Goal: Task Accomplishment & Management: Use online tool/utility

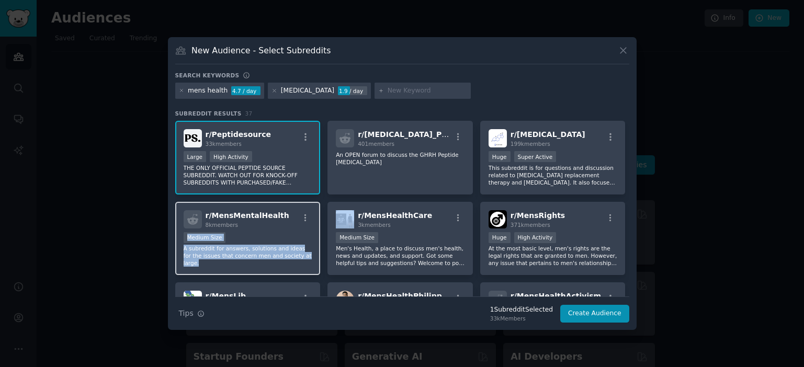
drag, startPoint x: 431, startPoint y: 208, endPoint x: 297, endPoint y: 209, distance: 133.8
click at [297, 208] on div "r/ Peptidesource 33k members >= 80th percentile for submissions / day Large Hig…" at bounding box center [402, 279] width 454 height 316
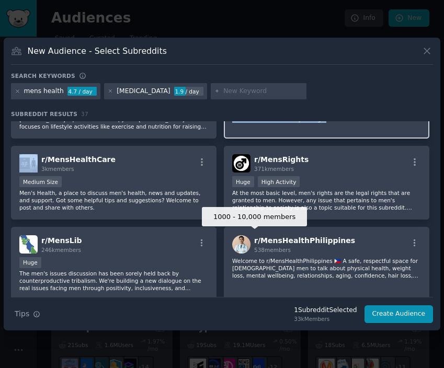
scroll to position [200, 0]
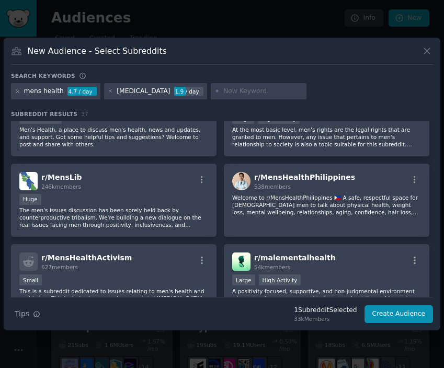
click at [15, 91] on icon at bounding box center [18, 91] width 6 height 6
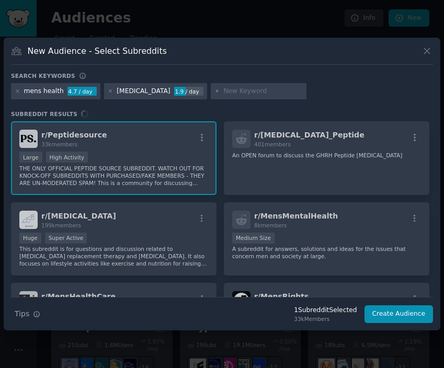
click at [25, 92] on div "mens health" at bounding box center [44, 91] width 40 height 9
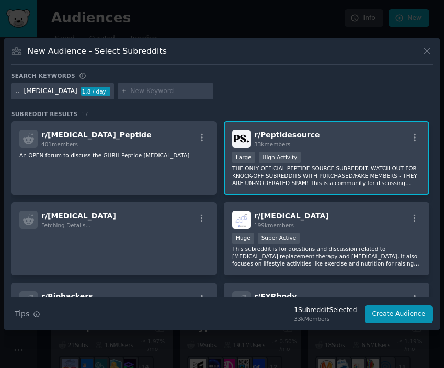
click at [32, 94] on div "[MEDICAL_DATA]" at bounding box center [50, 91] width 53 height 9
click at [42, 91] on div "[MEDICAL_DATA]" at bounding box center [50, 91] width 53 height 9
click at [17, 89] on icon at bounding box center [18, 91] width 6 height 6
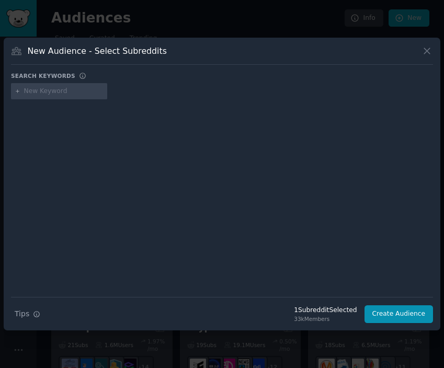
click at [66, 98] on div at bounding box center [59, 91] width 96 height 17
click at [48, 93] on input "text" at bounding box center [63, 91] width 79 height 9
type input "hard money"
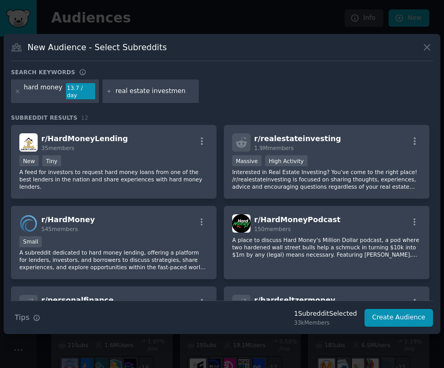
type input "real estate investment"
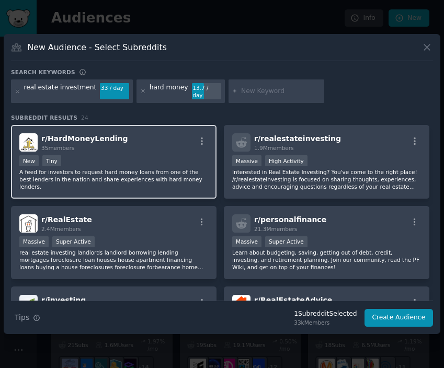
click at [67, 168] on p "A feed for investors to request hard money loans from one of the best lenders i…" at bounding box center [113, 179] width 189 height 22
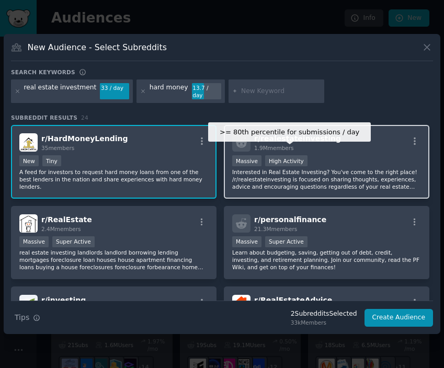
click at [294, 155] on div "High Activity" at bounding box center [286, 160] width 42 height 11
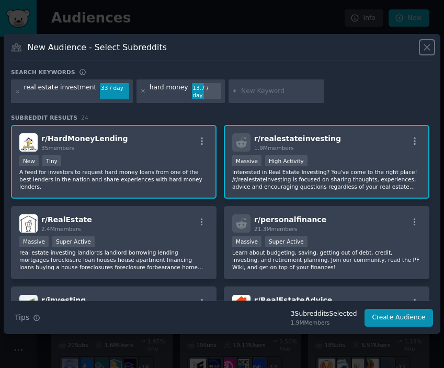
click at [429, 50] on icon at bounding box center [427, 47] width 6 height 6
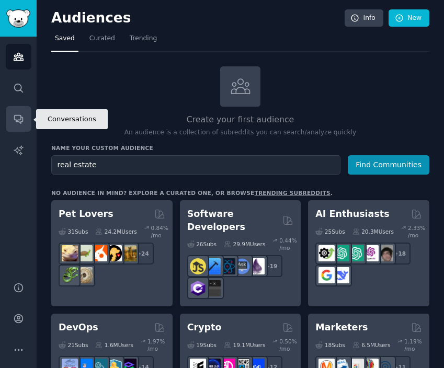
click at [16, 122] on icon "Sidebar" at bounding box center [18, 118] width 11 height 11
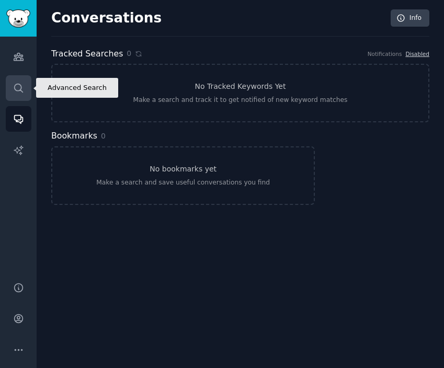
click at [22, 91] on icon "Sidebar" at bounding box center [18, 88] width 8 height 8
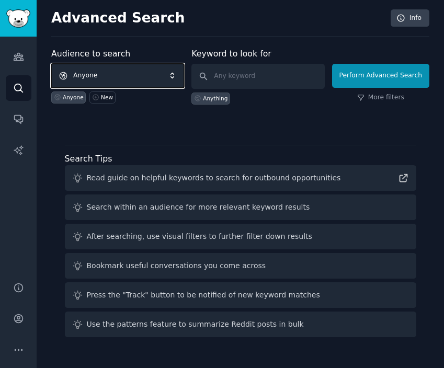
click at [97, 75] on span "Anyone" at bounding box center [117, 76] width 133 height 24
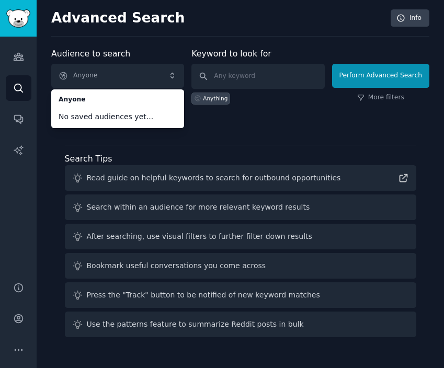
click at [269, 99] on div "Anything" at bounding box center [257, 97] width 133 height 16
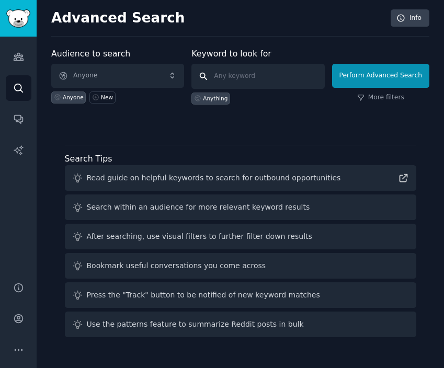
click at [259, 77] on input "text" at bounding box center [257, 76] width 133 height 25
click at [101, 96] on div "New" at bounding box center [107, 97] width 12 height 7
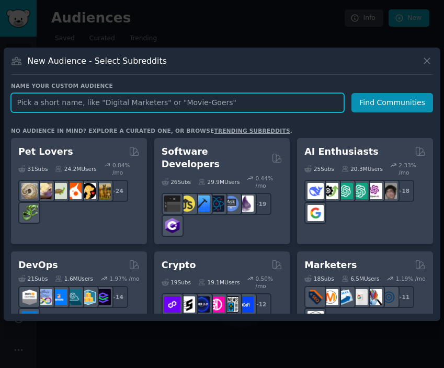
click at [104, 106] on input "text" at bounding box center [177, 102] width 333 height 19
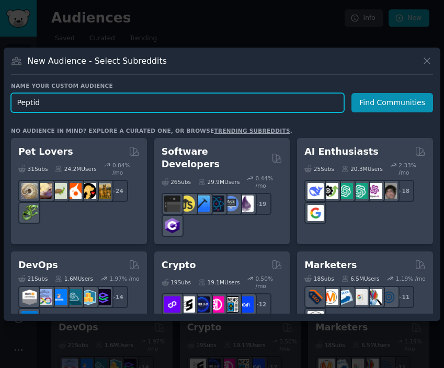
type input "Peptide"
click button "Find Communities" at bounding box center [392, 102] width 82 height 19
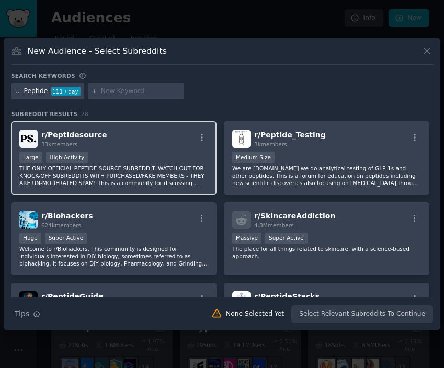
click at [143, 181] on p "THE ONLY OFFICIAL PEPTIDE SOURCE SUBREDDIT. WATCH OUT FOR KNOCK-OFF SUBREDDITS …" at bounding box center [113, 176] width 189 height 22
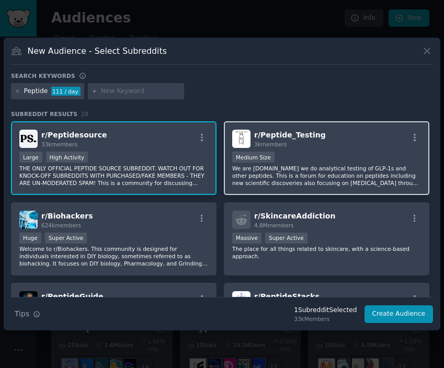
click at [278, 174] on p "We are [DOMAIN_NAME] we do analytical testing of GLP-1s and other peptides. Thi…" at bounding box center [326, 176] width 189 height 22
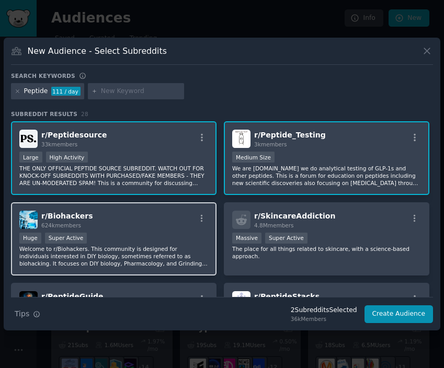
scroll to position [82, 0]
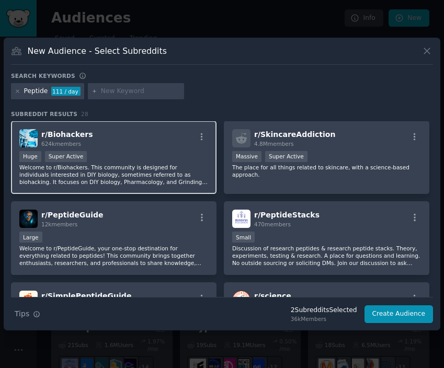
click at [127, 189] on div "r/ Biohackers 624k members Huge Super Active Welcome to r/Biohackers. This comm…" at bounding box center [113, 158] width 205 height 74
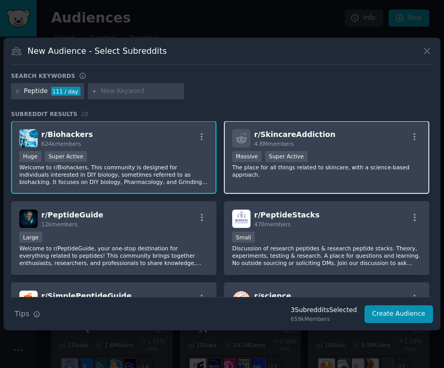
click at [273, 175] on p "The place for all things related to skincare, with a science-based approach." at bounding box center [326, 171] width 189 height 15
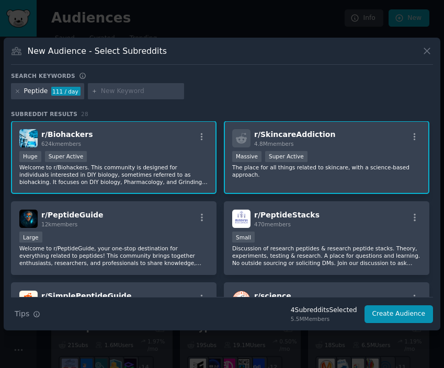
click at [273, 175] on p "The place for all things related to skincare, with a science-based approach." at bounding box center [326, 171] width 189 height 15
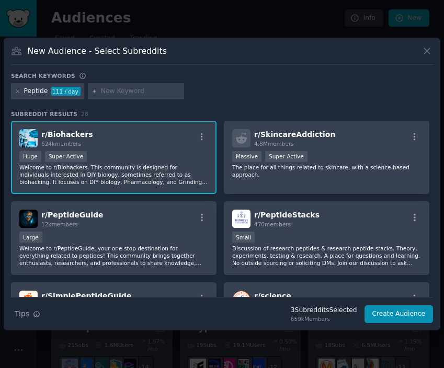
click at [108, 95] on input "text" at bounding box center [140, 91] width 79 height 9
click at [112, 90] on input "menhealth" at bounding box center [140, 91] width 79 height 9
type input "men health"
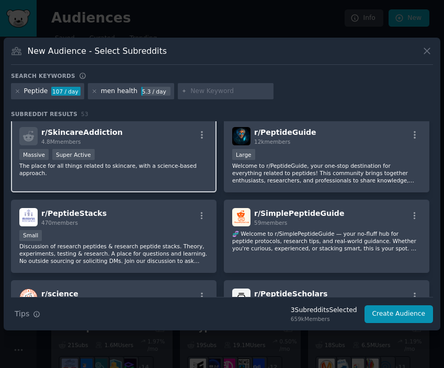
scroll to position [148, 0]
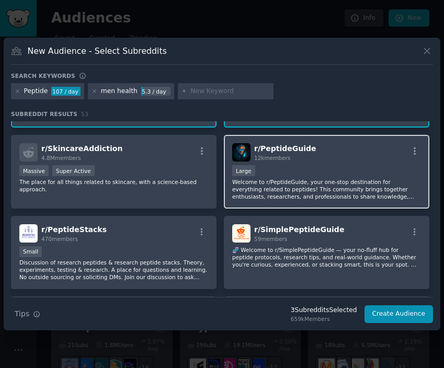
click at [298, 169] on div "Large" at bounding box center [326, 171] width 189 height 13
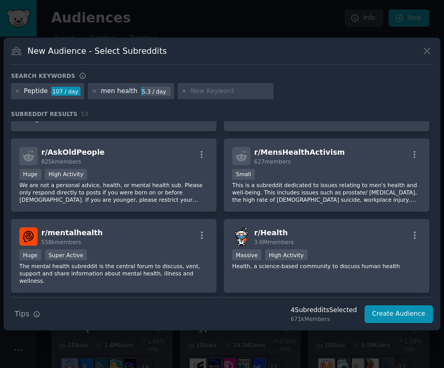
scroll to position [668, 0]
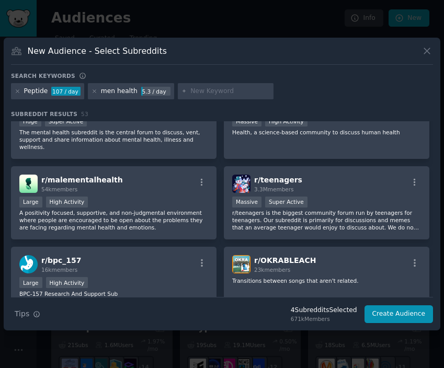
click at [21, 89] on div "Peptide 107 / day" at bounding box center [47, 91] width 73 height 17
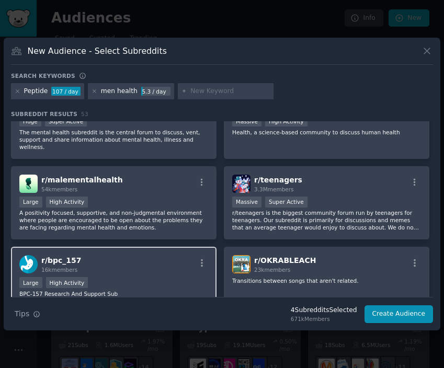
scroll to position [723, 0]
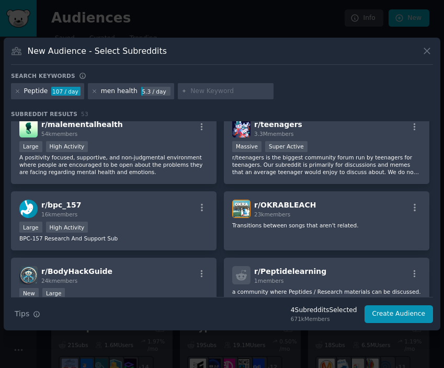
click at [197, 96] on div at bounding box center [226, 91] width 96 height 17
click at [226, 67] on div "New Audience - Select Subreddits Search keywords Peptide 107 / day men health 5…" at bounding box center [222, 184] width 437 height 293
click at [221, 90] on input "text" at bounding box center [229, 91] width 79 height 9
type input "fitness"
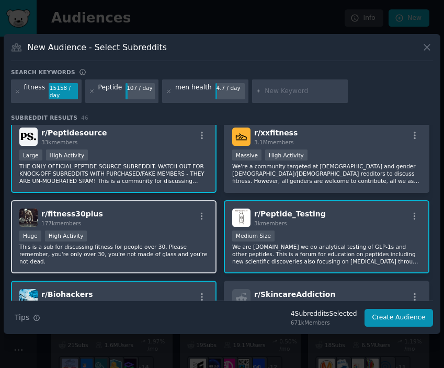
scroll to position [6, 0]
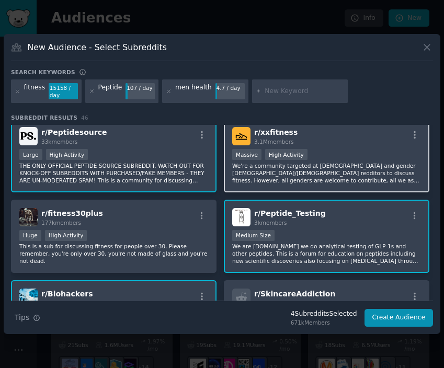
click at [339, 175] on p "We're a community targeted at [DEMOGRAPHIC_DATA] and gender [DEMOGRAPHIC_DATA]/…" at bounding box center [326, 173] width 189 height 22
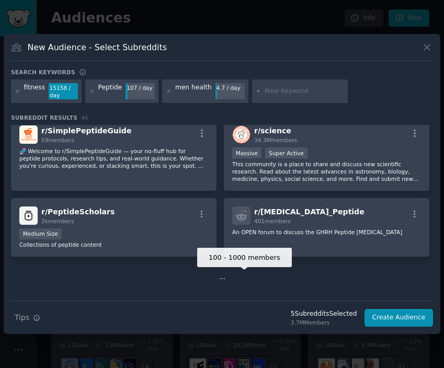
scroll to position [393, 0]
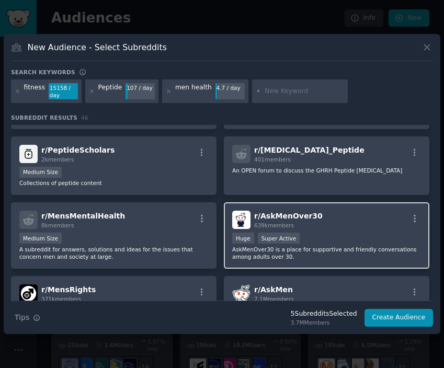
click at [244, 229] on div "r/ AskMenOver30 639k members Huge Super Active AskMenOver30 is a place for supp…" at bounding box center [326, 235] width 205 height 66
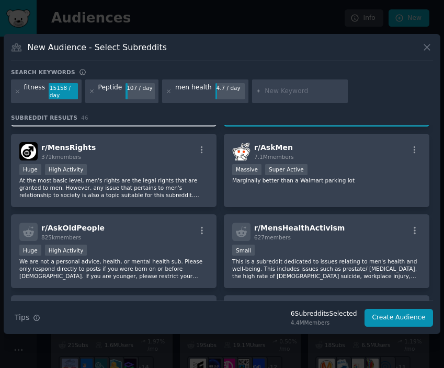
scroll to position [564, 0]
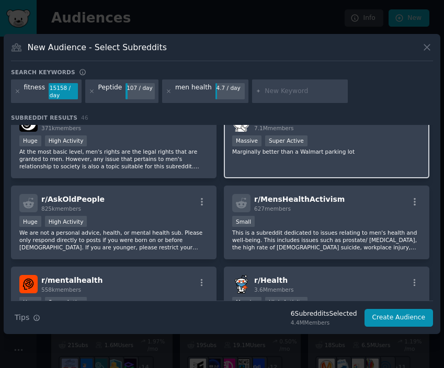
click at [271, 153] on p "Marginally better than a Walmart parking lot" at bounding box center [326, 151] width 189 height 7
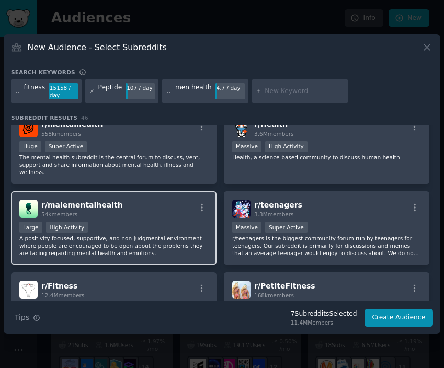
scroll to position [719, 0]
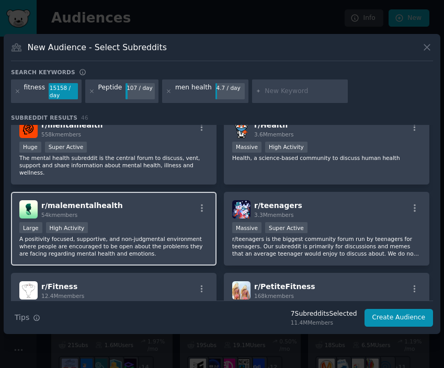
click at [166, 222] on div "Large High Activity" at bounding box center [113, 228] width 189 height 13
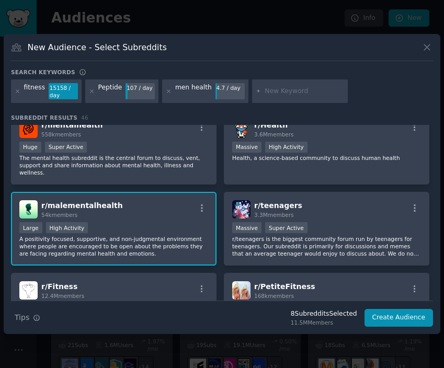
click at [166, 222] on div "Large High Activity" at bounding box center [113, 228] width 189 height 13
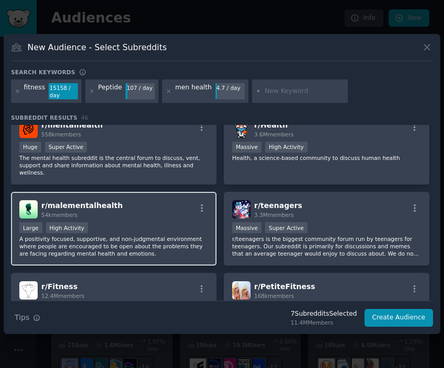
scroll to position [820, 0]
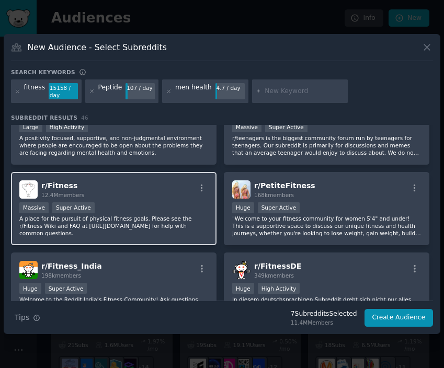
click at [133, 192] on div "r/ Fitness 12.4M members" at bounding box center [113, 189] width 189 height 18
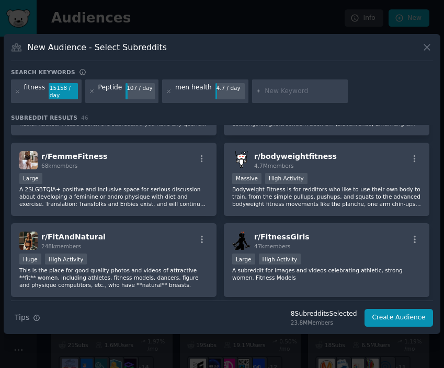
scroll to position [1009, 0]
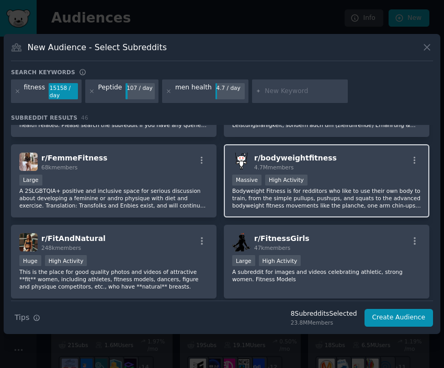
click at [336, 176] on div "Massive High Activity" at bounding box center [326, 181] width 189 height 13
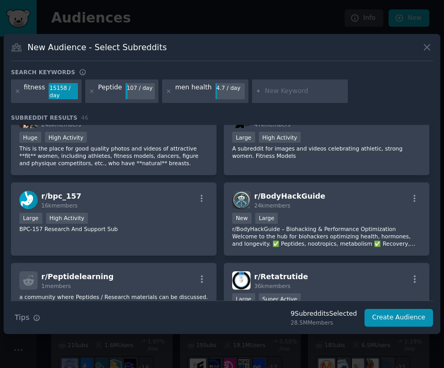
scroll to position [1141, 0]
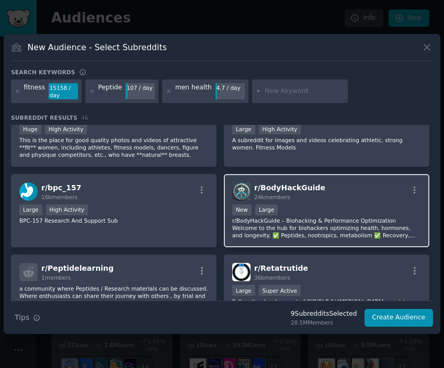
click at [335, 212] on div "Established within past year New Large" at bounding box center [326, 210] width 189 height 13
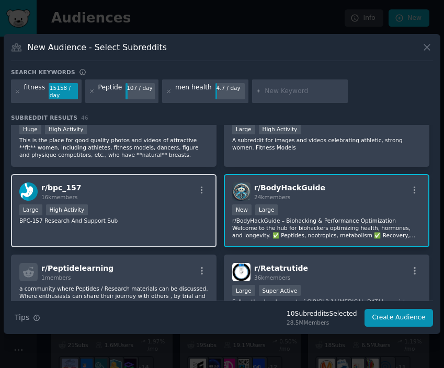
click at [165, 240] on div "r/ bpc_157 16k members Large High Activity BPC-157 Research And Support Sub" at bounding box center [113, 211] width 205 height 74
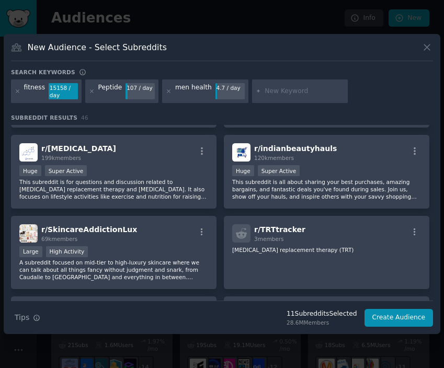
scroll to position [1463, 0]
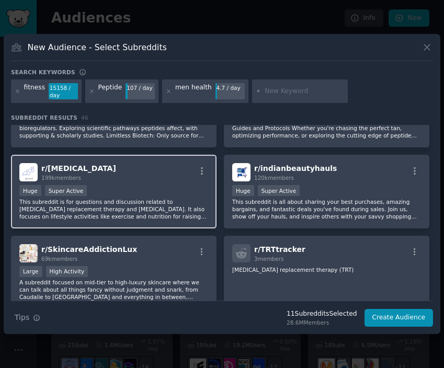
click at [109, 200] on p "This subreddit is for questions and discussion related to [MEDICAL_DATA] replac…" at bounding box center [113, 209] width 189 height 22
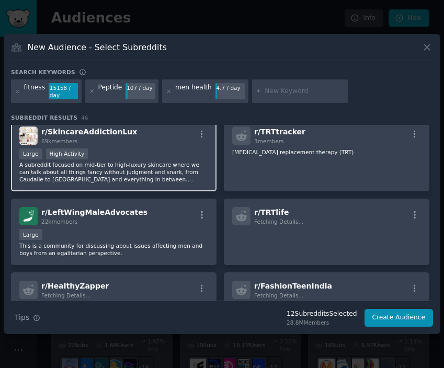
scroll to position [1649, 0]
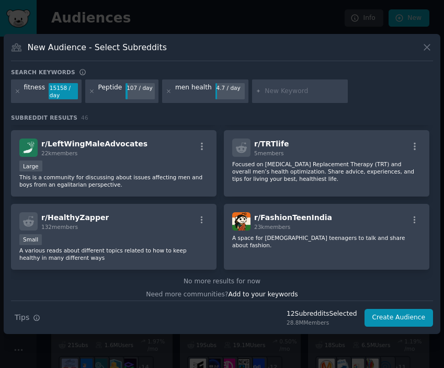
click at [291, 89] on input "text" at bounding box center [304, 91] width 79 height 9
type input "e"
type input "weightlifting"
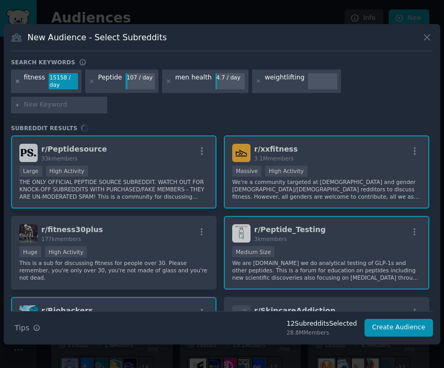
click at [17, 84] on icon at bounding box center [18, 81] width 6 height 6
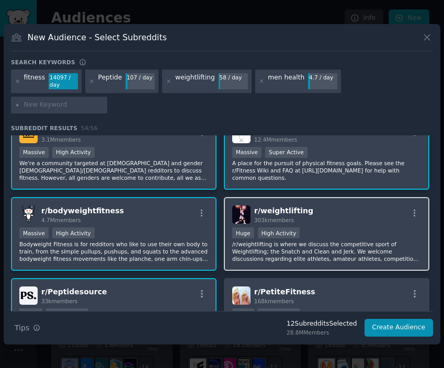
scroll to position [69, 0]
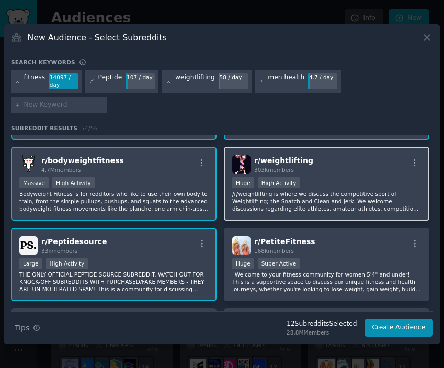
click at [247, 196] on p "/r/weightlifting is where we discuss the competitive sport of Weightlifting; th…" at bounding box center [326, 201] width 189 height 22
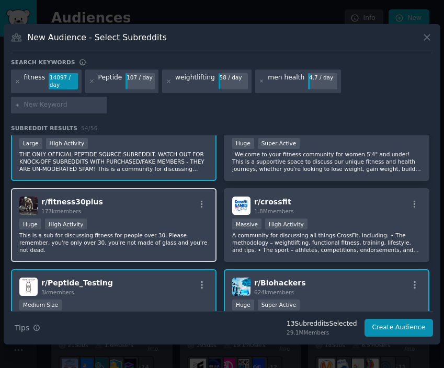
scroll to position [194, 0]
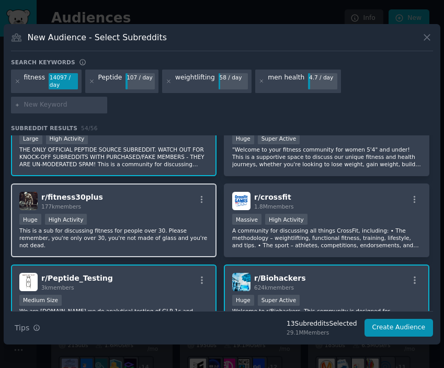
click at [127, 214] on div "Huge High Activity" at bounding box center [113, 220] width 189 height 13
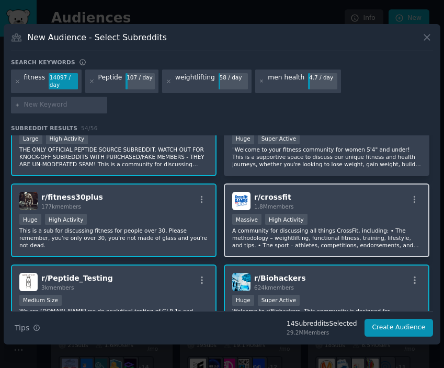
click at [277, 234] on p "A community for discussing all things CrossFit, including: • The methodology – …" at bounding box center [326, 238] width 189 height 22
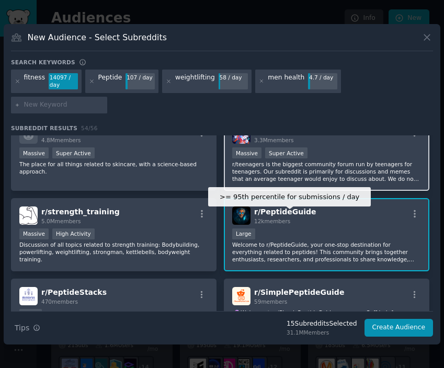
scroll to position [422, 0]
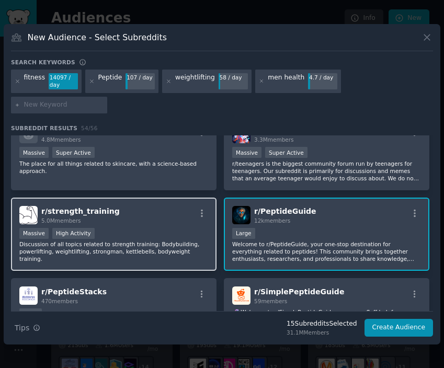
click at [154, 248] on div "r/ strength_training 5.0M members Massive High Activity Discussion of all topic…" at bounding box center [113, 235] width 205 height 74
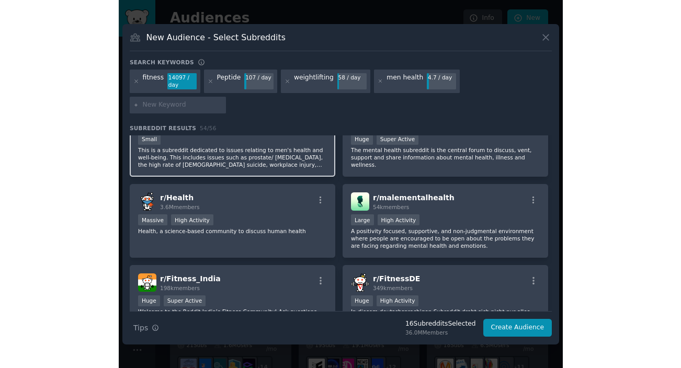
scroll to position [999, 0]
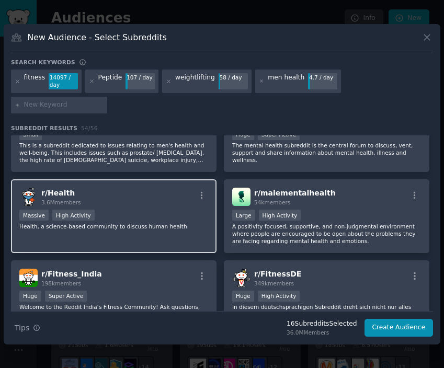
click at [162, 232] on div "r/ Health 3.6M members Massive High Activity Health, a science-based community …" at bounding box center [113, 216] width 205 height 74
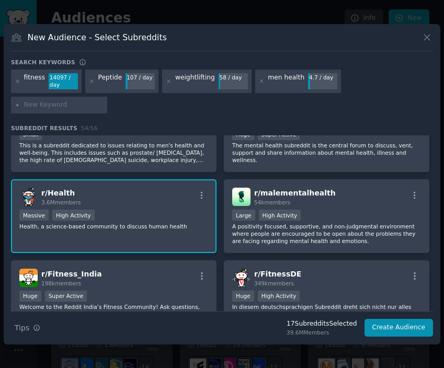
click at [196, 179] on div "r/ Health 3.6M members Massive High Activity Health, a science-based community …" at bounding box center [113, 216] width 205 height 74
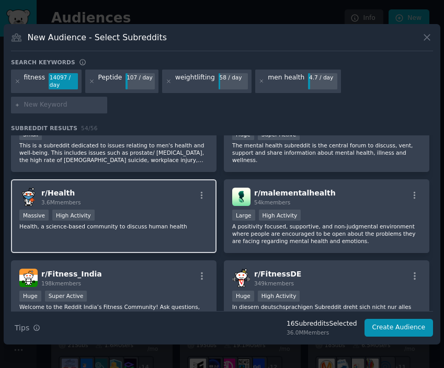
click at [206, 193] on div "r/ Health 3.6M members" at bounding box center [113, 197] width 189 height 18
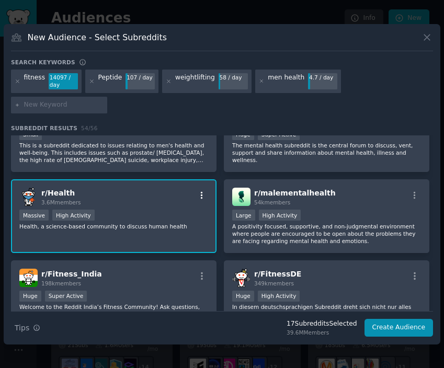
click at [201, 191] on icon "button" at bounding box center [201, 195] width 9 height 9
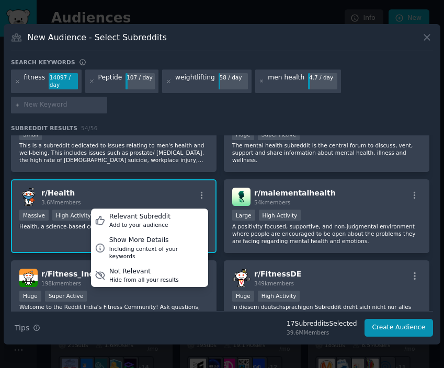
click at [148, 179] on div "r/ Health 3.6M members Relevant Subreddit Add to your audience Show More Detail…" at bounding box center [113, 216] width 205 height 74
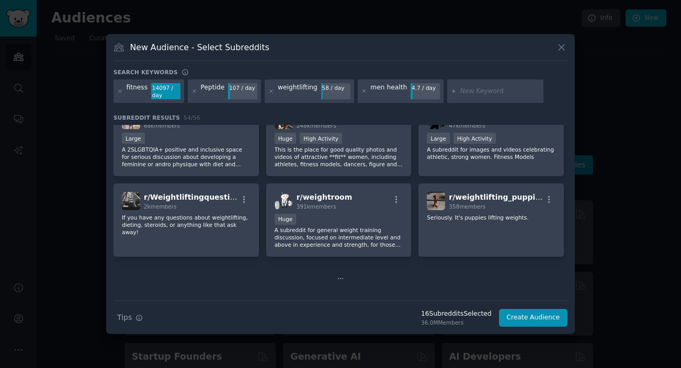
scroll to position [906, 0]
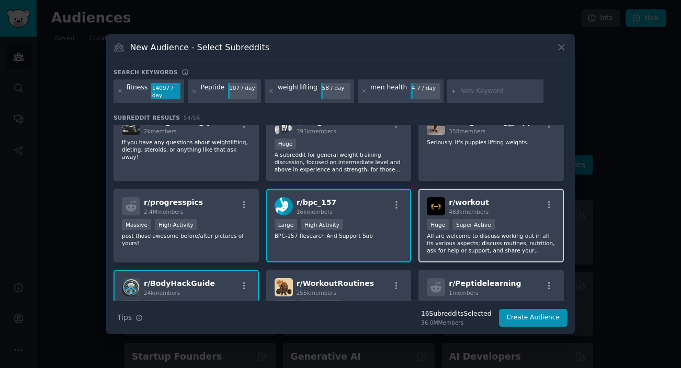
click at [479, 233] on p "All are welcome to discuss working out in all its various aspects; discuss rout…" at bounding box center [491, 243] width 129 height 22
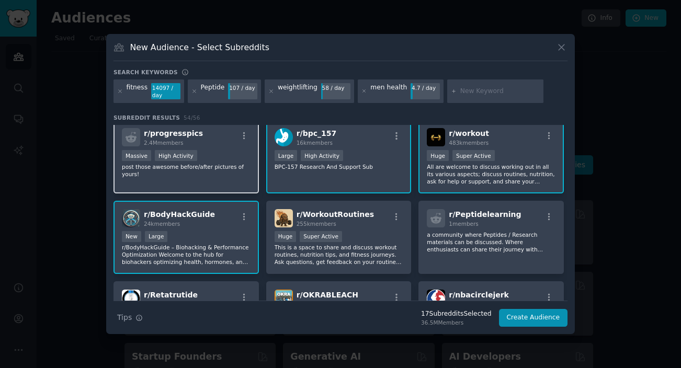
scroll to position [1020, 0]
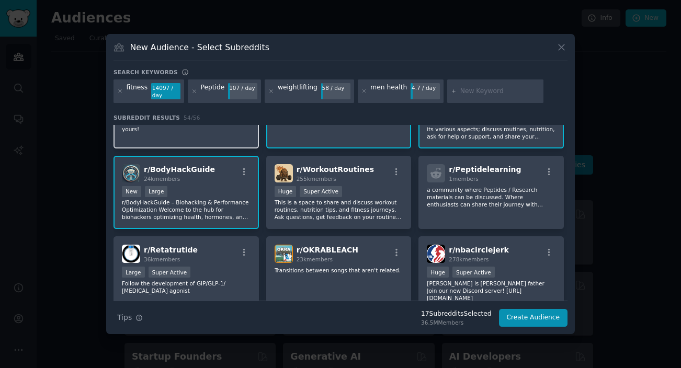
click at [225, 132] on p "post those awesome before/after pictures of yours!" at bounding box center [186, 125] width 129 height 15
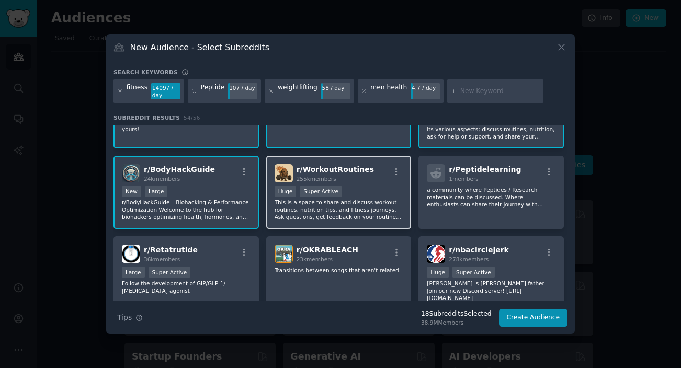
click at [351, 223] on div "r/ WorkoutRoutines 255k members >= 95th percentile for submissions / day Huge S…" at bounding box center [338, 193] width 145 height 74
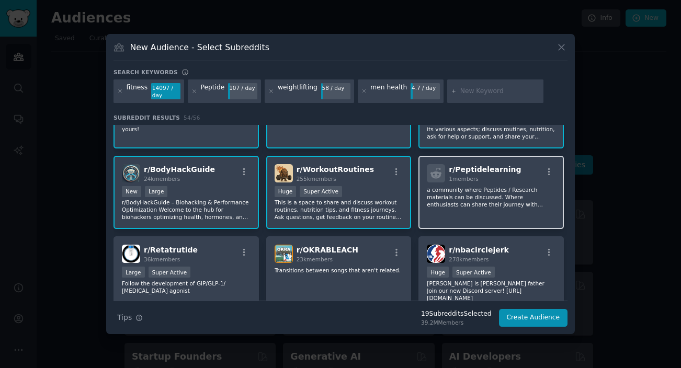
click at [509, 221] on div "r/ Peptidelearning 1 members a community where Peptides / Research materials ca…" at bounding box center [490, 193] width 145 height 74
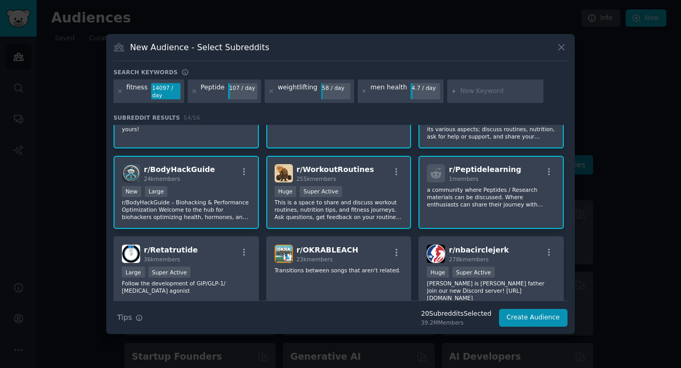
click at [507, 221] on div "r/ Peptidelearning 1 members a community where Peptides / Research materials ca…" at bounding box center [490, 193] width 145 height 74
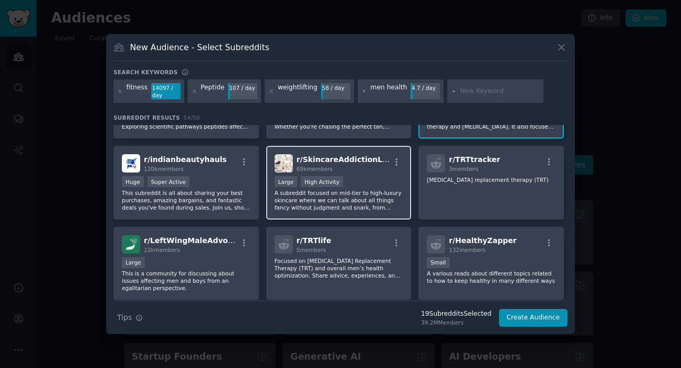
scroll to position [1300, 0]
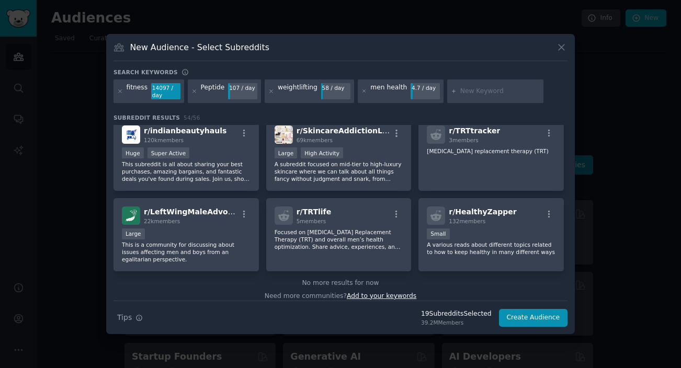
click at [356, 292] on span "Add to your keywords" at bounding box center [382, 295] width 70 height 7
click at [116, 88] on div "fitness 14097 / day" at bounding box center [148, 91] width 71 height 24
click at [120, 92] on icon at bounding box center [120, 91] width 6 height 6
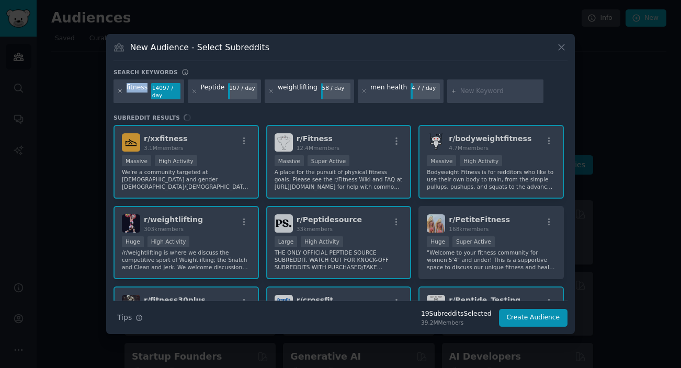
click at [120, 92] on icon at bounding box center [120, 91] width 6 height 6
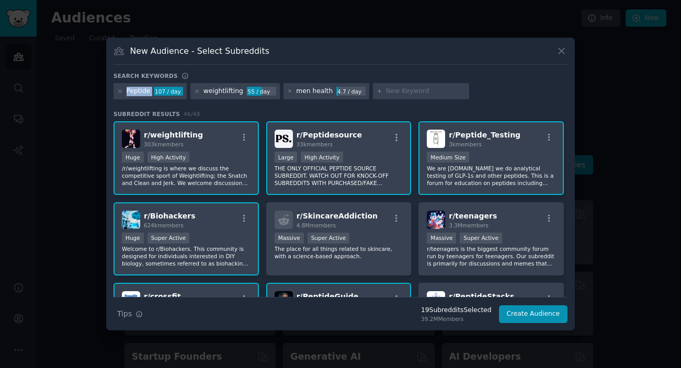
click at [120, 92] on icon at bounding box center [120, 91] width 6 height 6
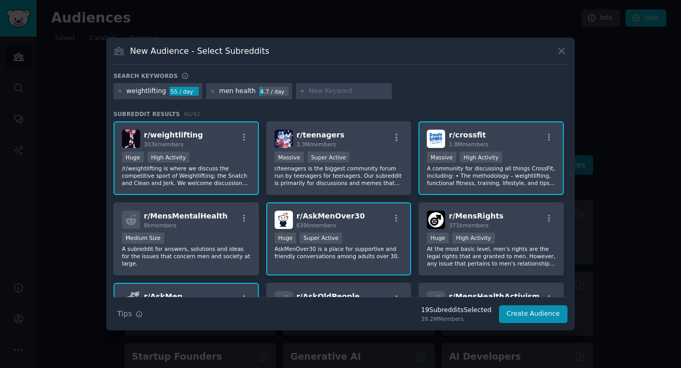
click at [120, 92] on icon at bounding box center [120, 91] width 6 height 6
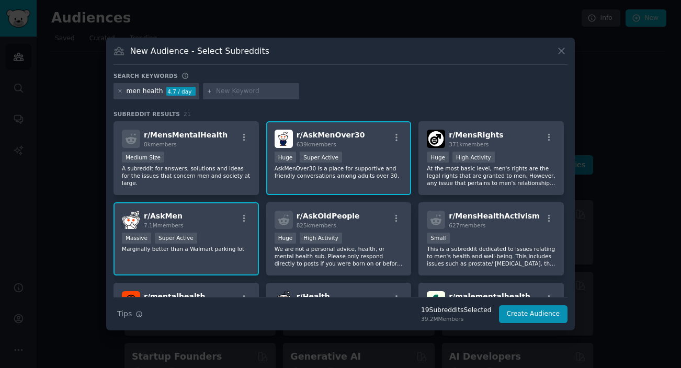
click at [120, 92] on icon at bounding box center [120, 91] width 6 height 6
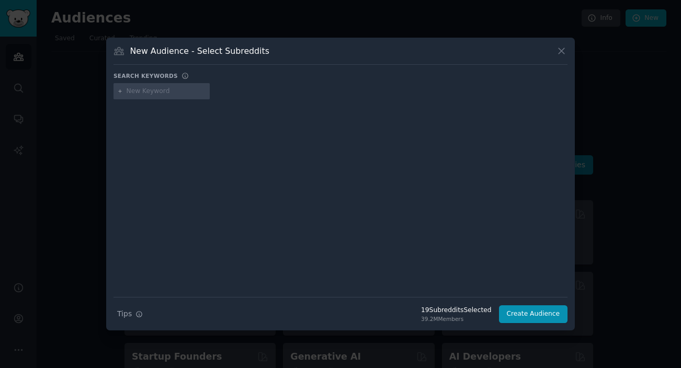
click at [152, 89] on input "text" at bounding box center [166, 91] width 79 height 9
type input "peptide"
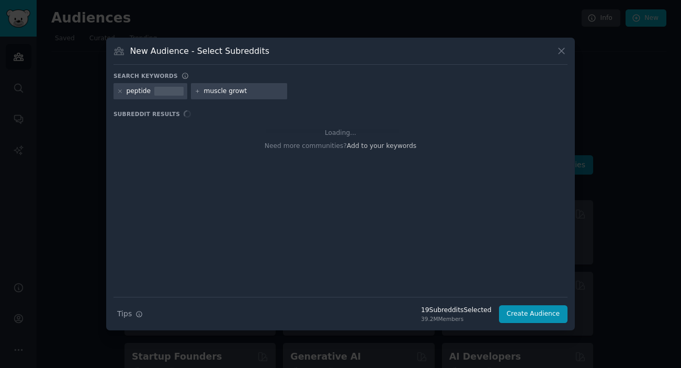
type input "muscle growth"
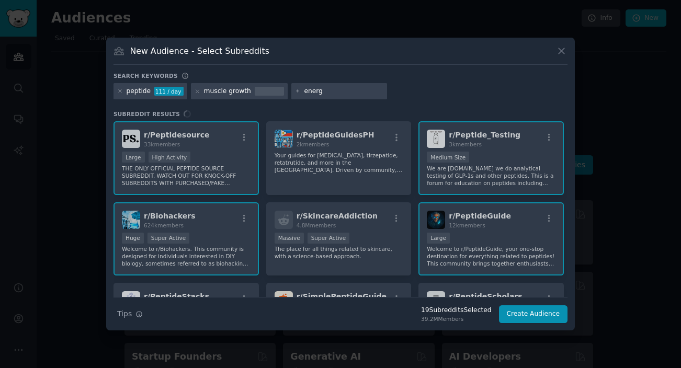
type input "energy"
click at [361, 168] on div "r/ Peptidesource 33k members Large High Activity THE ONLY OFFICIAL PEPTIDE SOUR…" at bounding box center [340, 209] width 454 height 176
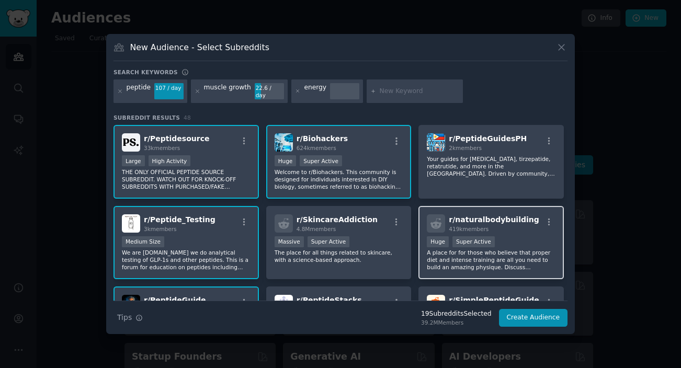
click at [521, 271] on div "r/ naturalbodybuilding 419k members >= 95th percentile for submissions / day Hu…" at bounding box center [490, 243] width 145 height 74
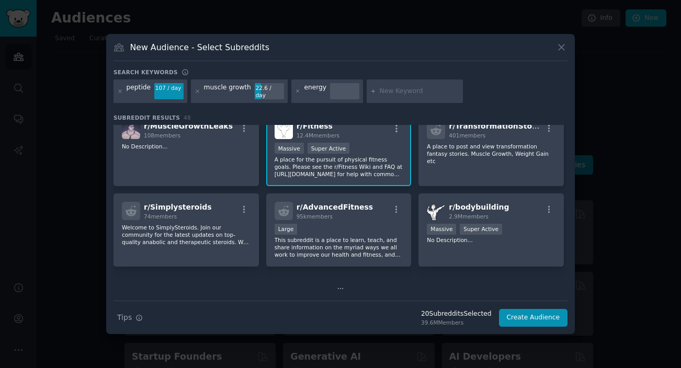
scroll to position [356, 0]
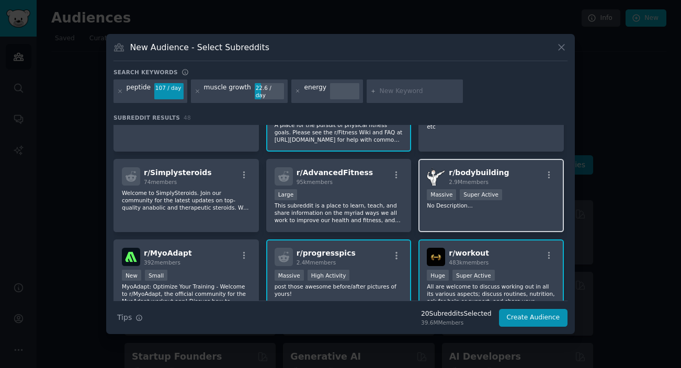
click at [444, 206] on div "r/ bodybuilding 2.9M members Massive Super Active No Description..." at bounding box center [490, 196] width 145 height 74
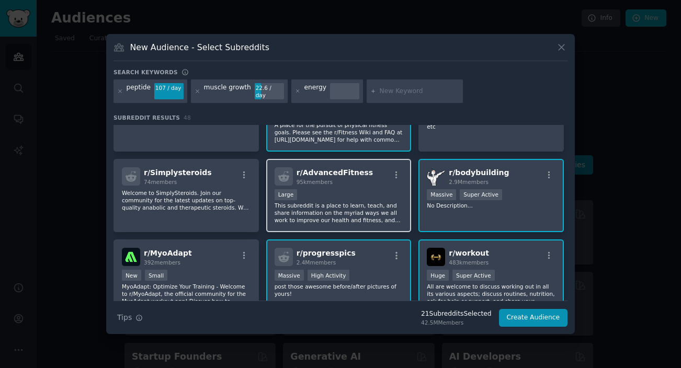
click at [340, 193] on div "Large" at bounding box center [338, 195] width 129 height 13
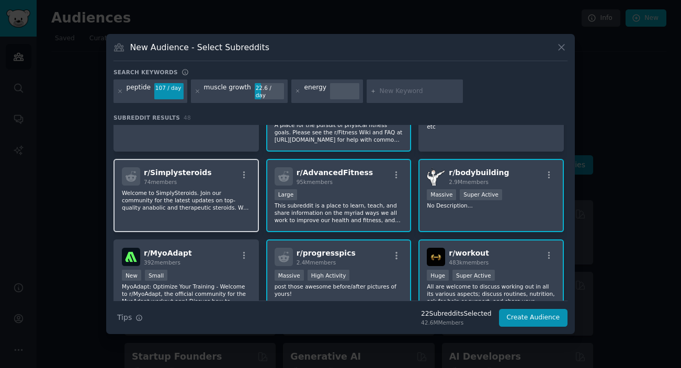
click at [217, 195] on p "Welcome to SimplySteroids. Join our community for the latest updates on top-qua…" at bounding box center [186, 200] width 129 height 22
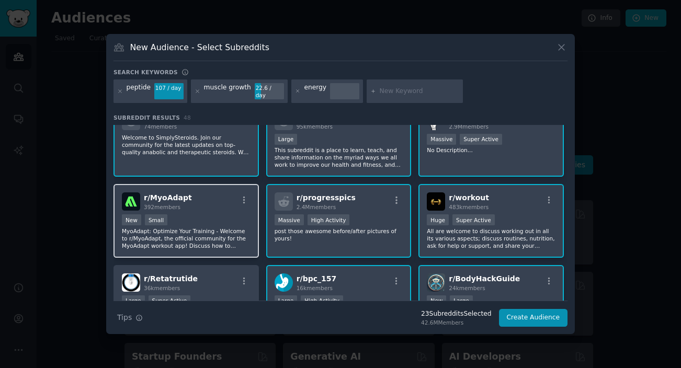
scroll to position [401, 0]
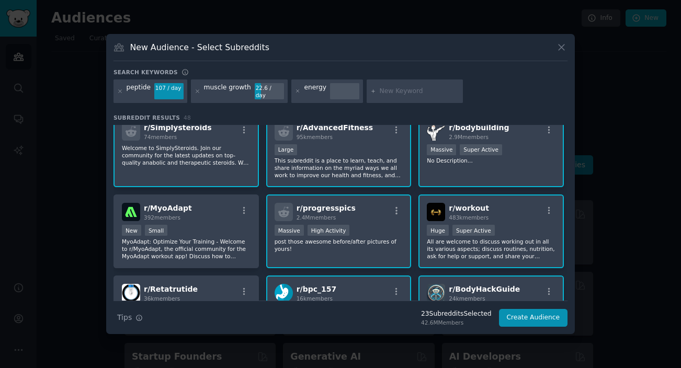
click at [209, 156] on p "Welcome to SimplySteroids. Join our community for the latest updates on top-qua…" at bounding box center [186, 155] width 129 height 22
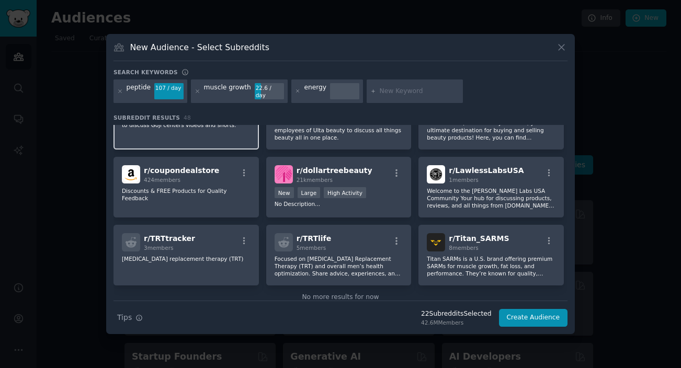
scroll to position [1106, 0]
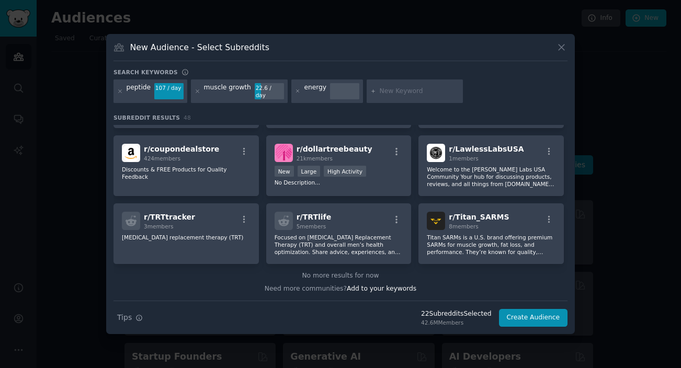
click at [197, 94] on div at bounding box center [197, 91] width 6 height 17
click at [194, 91] on icon at bounding box center [197, 91] width 6 height 6
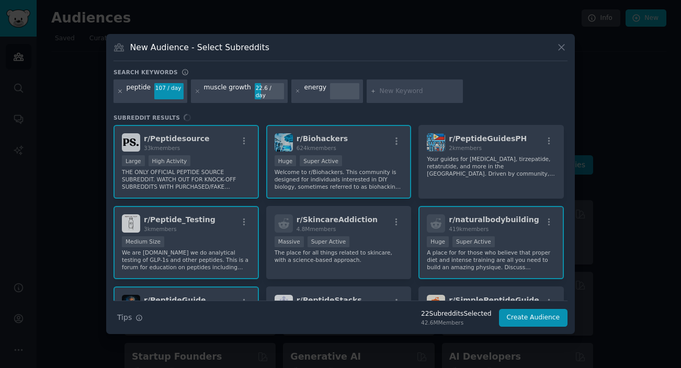
click at [119, 93] on icon at bounding box center [120, 91] width 3 height 3
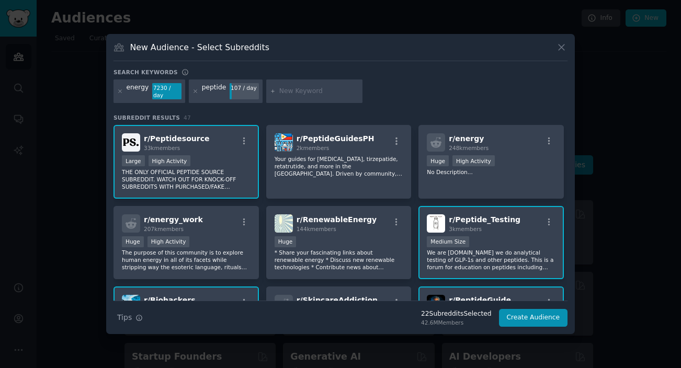
click at [174, 110] on div "Search keywords energy 7230 / day peptide 107 / day Subreddit Results 47 r/ Pep…" at bounding box center [340, 197] width 454 height 259
click at [494, 175] on p "No Description..." at bounding box center [491, 171] width 129 height 7
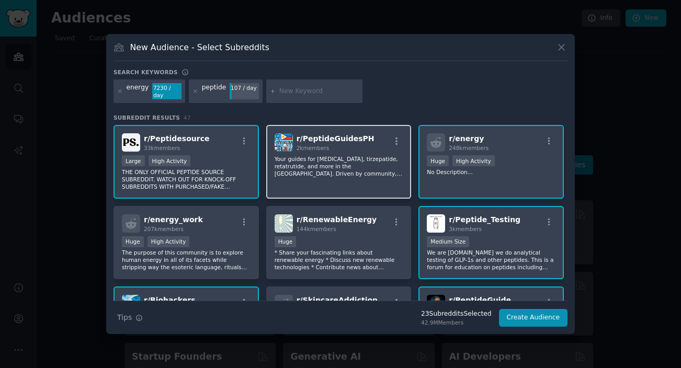
click at [380, 181] on div "r/ PeptideGuidesPH 2k members Your guides for [MEDICAL_DATA], tirzepatide, reta…" at bounding box center [338, 162] width 145 height 74
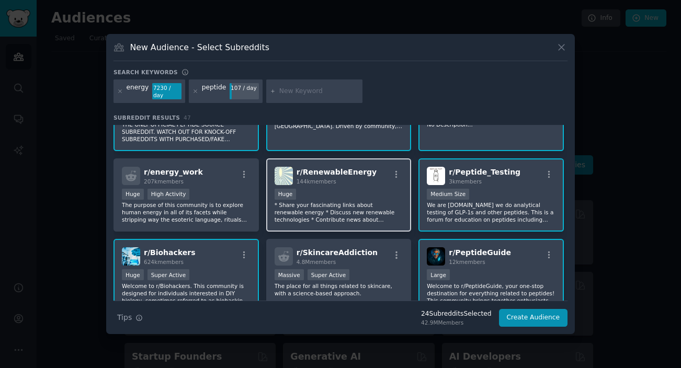
scroll to position [122, 0]
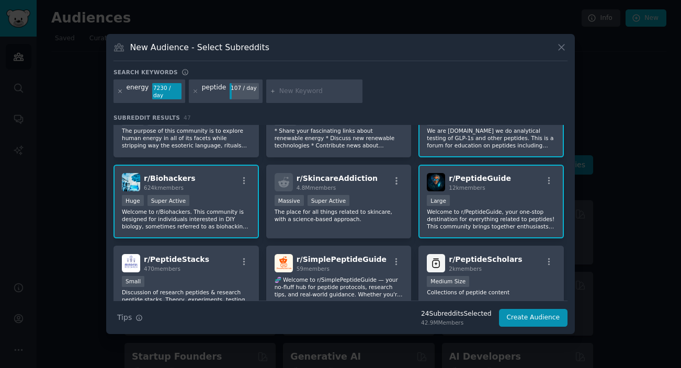
click at [119, 91] on icon at bounding box center [120, 91] width 6 height 6
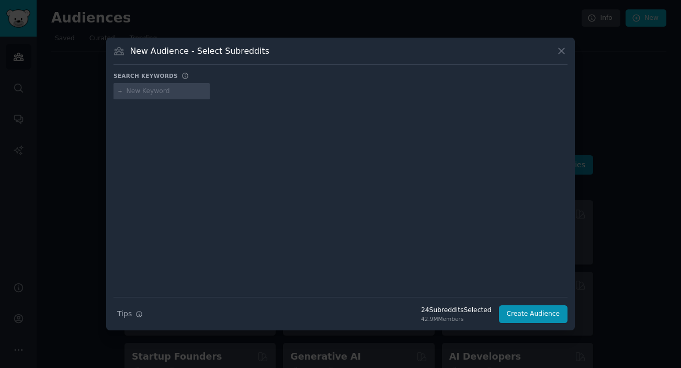
click at [151, 94] on input "text" at bounding box center [166, 91] width 79 height 9
type input "men workout"
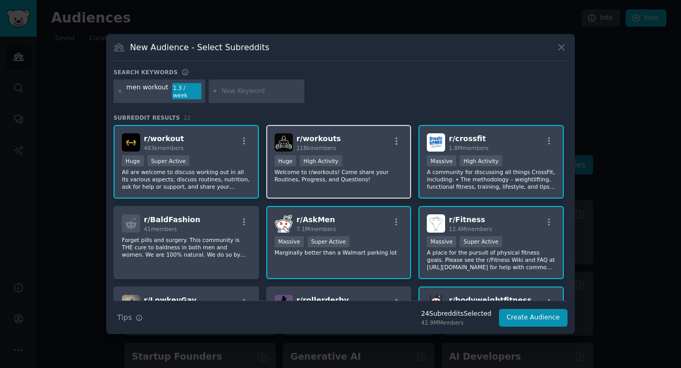
click at [347, 158] on div "Huge High Activity" at bounding box center [338, 161] width 129 height 13
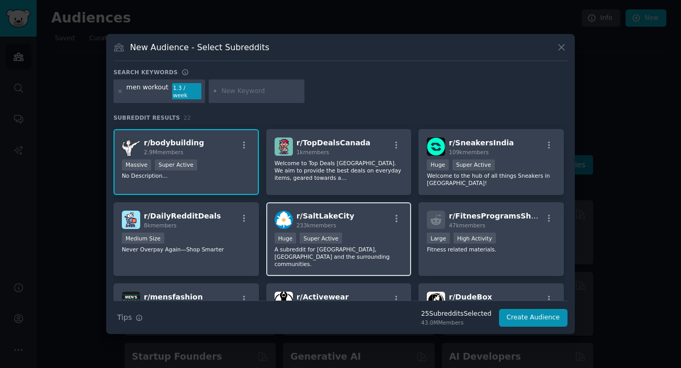
scroll to position [251, 0]
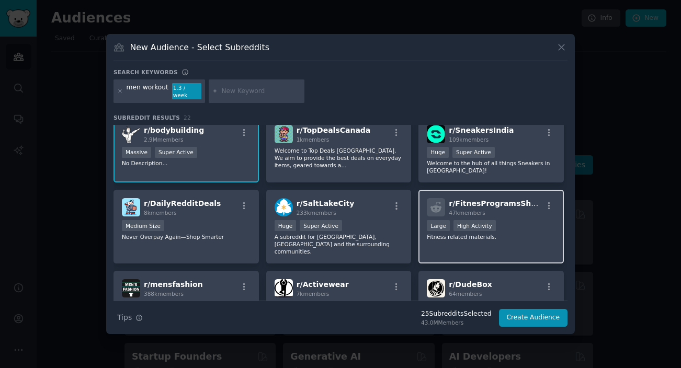
click at [461, 236] on p "Fitness related materials." at bounding box center [491, 236] width 129 height 7
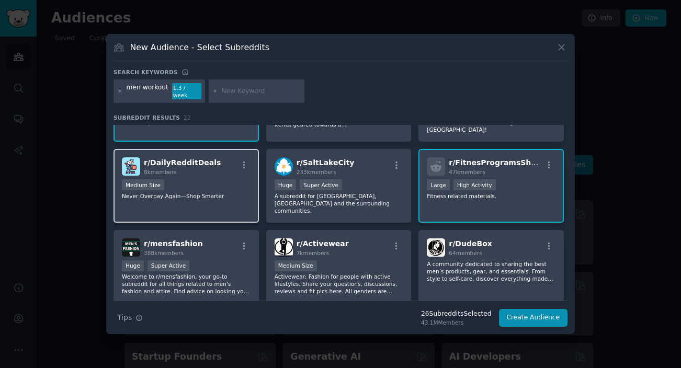
scroll to position [301, 0]
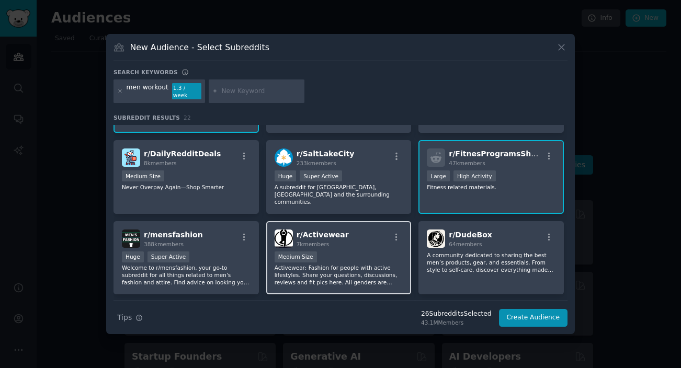
click at [297, 264] on p "Activewear: Fashion for people with active lifestyles. Share your questions, di…" at bounding box center [338, 275] width 129 height 22
click at [185, 290] on div "r/ workout 483k members Huge Super Active All are welcome to discuss working ou…" at bounding box center [340, 140] width 454 height 632
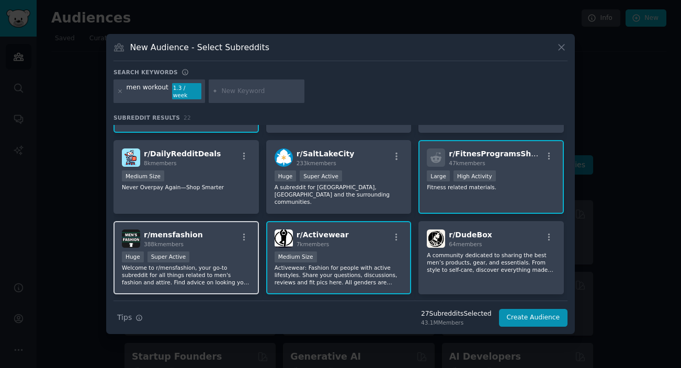
click at [171, 268] on p "Welcome to r/mensfashion, your go-to subreddit for all things related to men's …" at bounding box center [186, 275] width 129 height 22
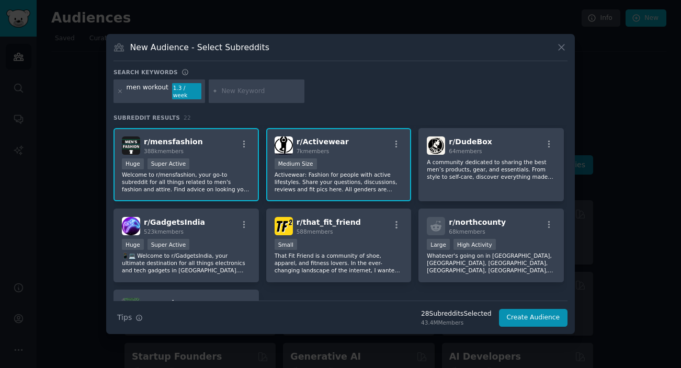
scroll to position [389, 0]
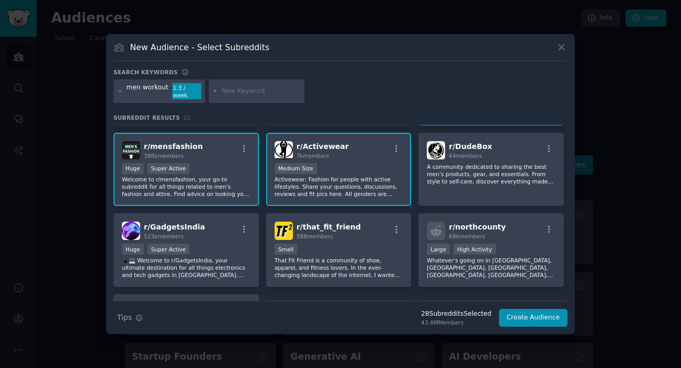
click at [194, 163] on div "Huge Super Active" at bounding box center [186, 169] width 129 height 13
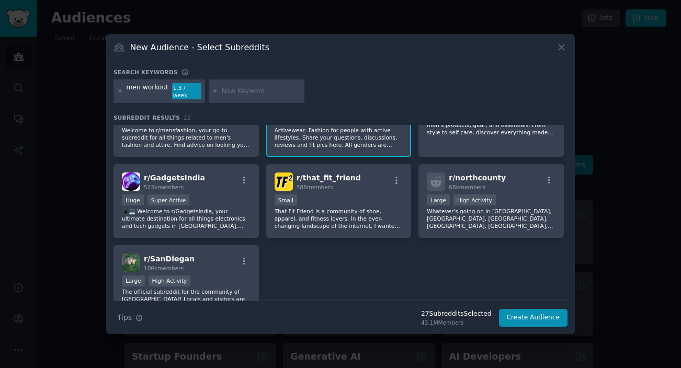
scroll to position [478, 0]
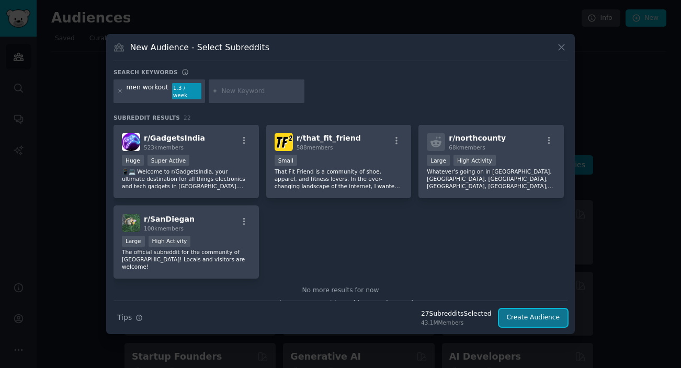
click at [520, 321] on button "Create Audience" at bounding box center [533, 318] width 69 height 18
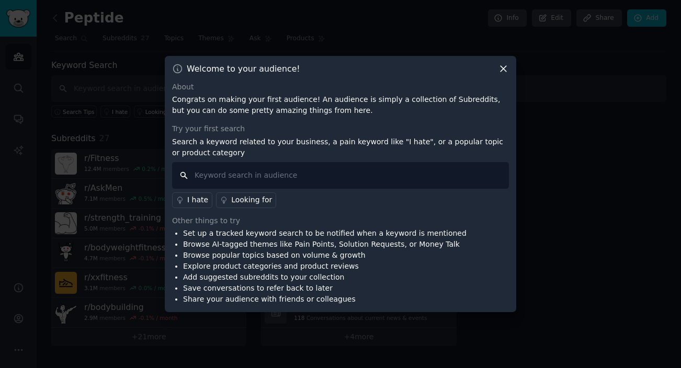
click at [213, 187] on input "text" at bounding box center [340, 175] width 337 height 27
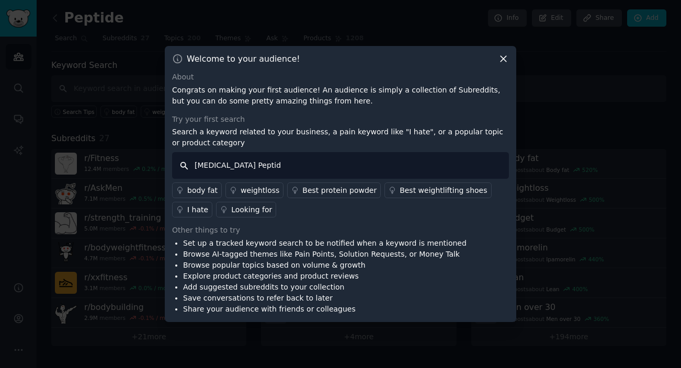
type input "[MEDICAL_DATA] Peptide"
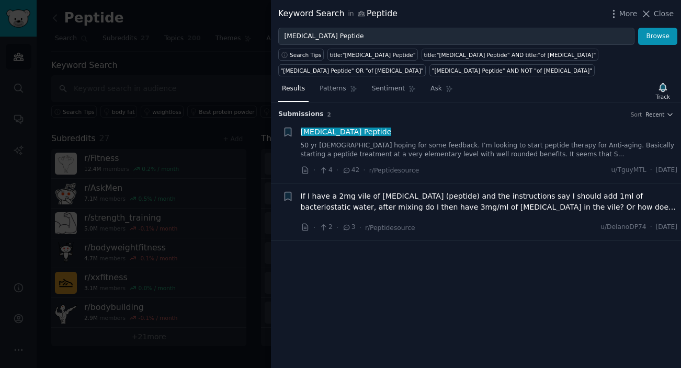
click at [417, 289] on div "Submission s 2 Sort Recent + [MEDICAL_DATA] Peptide 50 yr [DEMOGRAPHIC_DATA] ho…" at bounding box center [476, 235] width 410 height 266
click at [657, 6] on div "Keyword Search in Peptide More Close" at bounding box center [476, 14] width 410 height 28
click at [654, 11] on span "Close" at bounding box center [664, 13] width 20 height 11
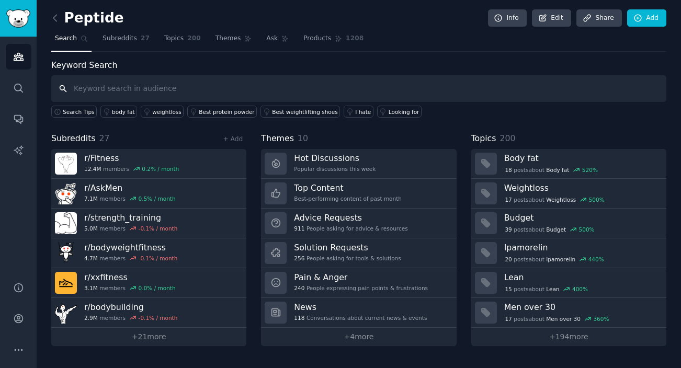
click at [286, 97] on input "text" at bounding box center [358, 88] width 615 height 27
click at [135, 49] on link "Subreddits 27" at bounding box center [126, 40] width 54 height 21
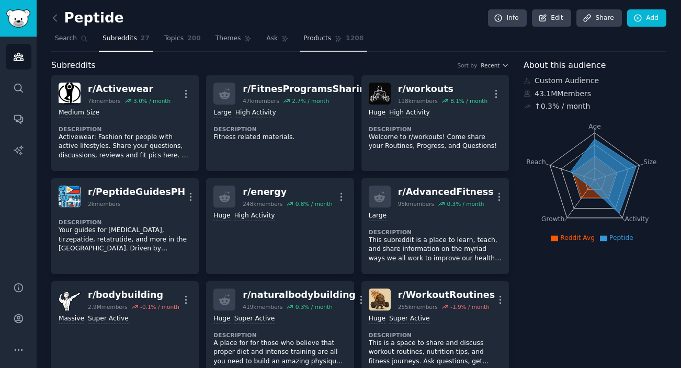
click at [331, 43] on link "Products 1208" at bounding box center [333, 40] width 67 height 21
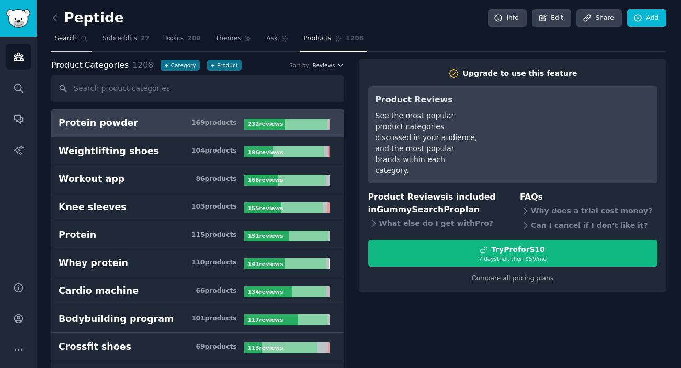
click at [85, 42] on link "Search" at bounding box center [71, 40] width 40 height 21
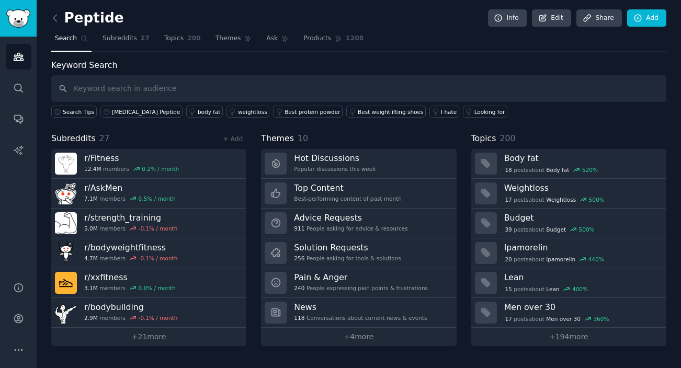
click at [128, 101] on input "text" at bounding box center [358, 88] width 615 height 27
click at [120, 94] on input "text" at bounding box center [358, 88] width 615 height 27
type input "bodybuilding"
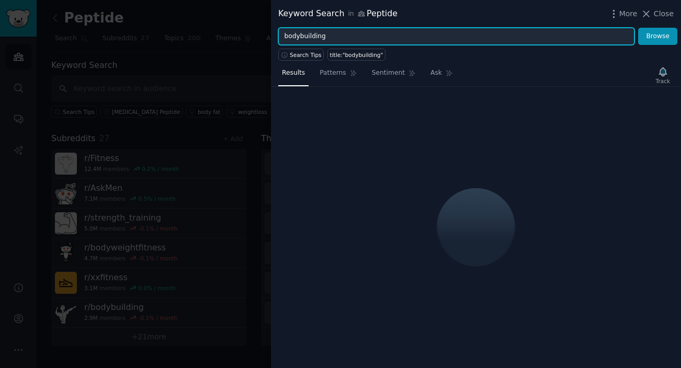
click at [299, 38] on input "bodybuilding" at bounding box center [456, 37] width 356 height 18
type input "body building"
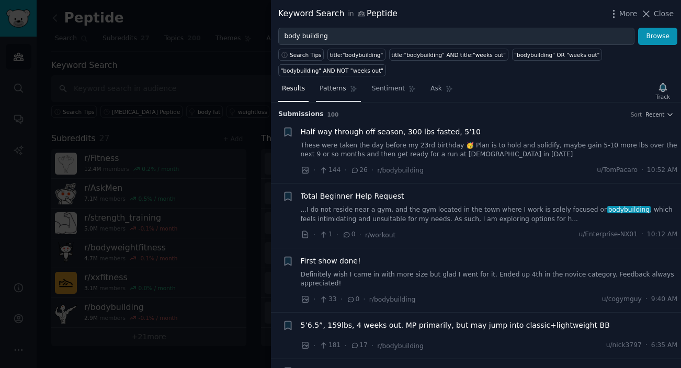
click at [335, 89] on span "Patterns" at bounding box center [332, 88] width 26 height 9
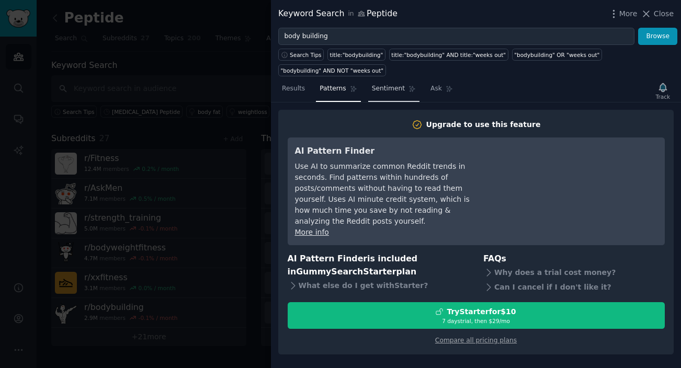
click at [390, 88] on span "Sentiment" at bounding box center [388, 88] width 33 height 9
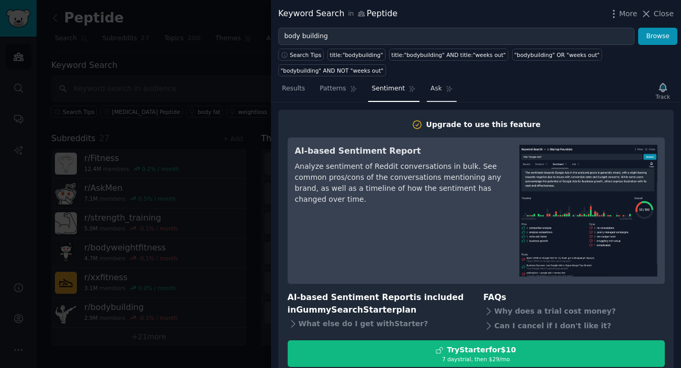
click at [434, 100] on link "Ask" at bounding box center [442, 91] width 30 height 21
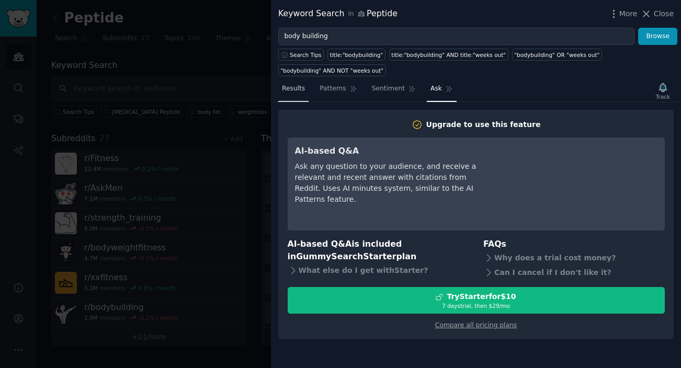
click at [304, 93] on span "Results" at bounding box center [293, 88] width 23 height 9
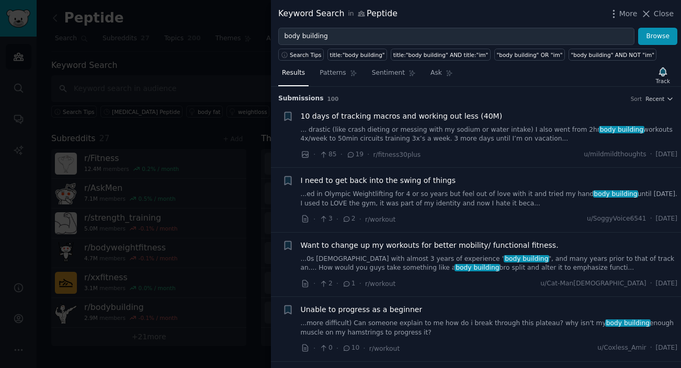
click at [186, 107] on div at bounding box center [340, 184] width 681 height 368
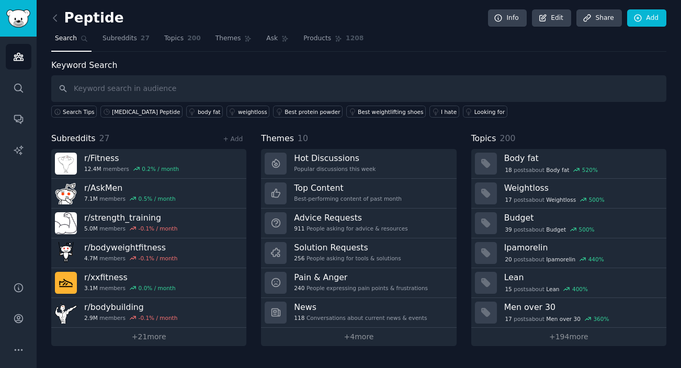
click at [149, 28] on div "Peptide Info Edit Share Add" at bounding box center [358, 19] width 615 height 21
click at [133, 43] on link "Subreddits 27" at bounding box center [126, 40] width 54 height 21
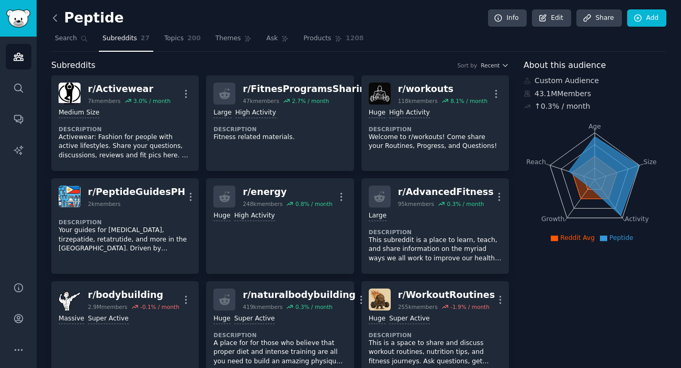
click at [53, 19] on icon at bounding box center [54, 18] width 3 height 6
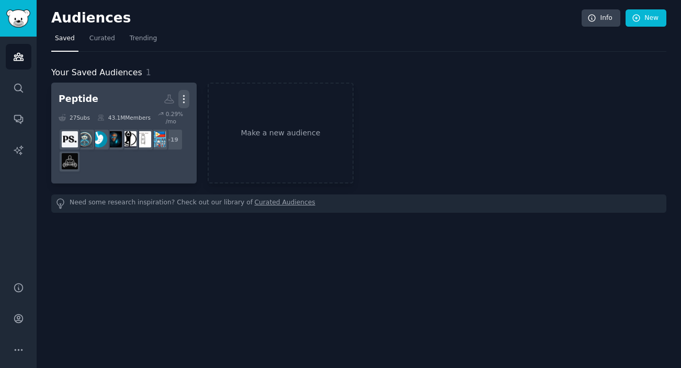
click at [184, 99] on icon "button" at bounding box center [184, 99] width 1 height 7
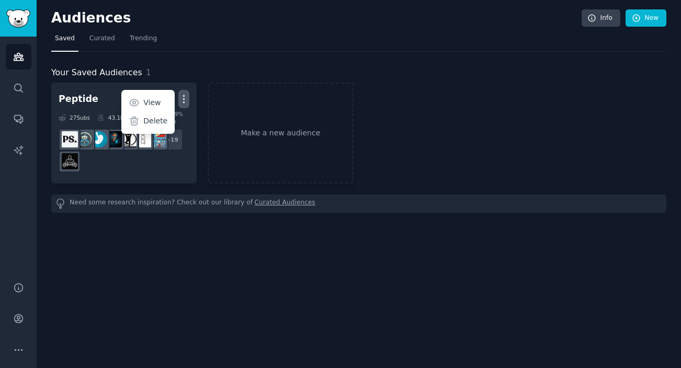
click at [179, 67] on div "Your Saved Audiences 1" at bounding box center [358, 72] width 615 height 13
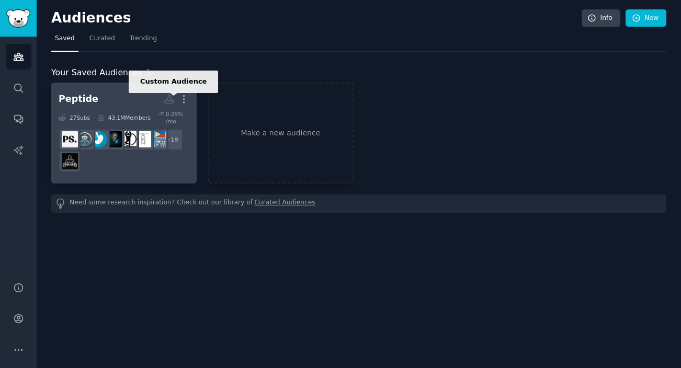
click at [171, 101] on icon at bounding box center [169, 99] width 11 height 11
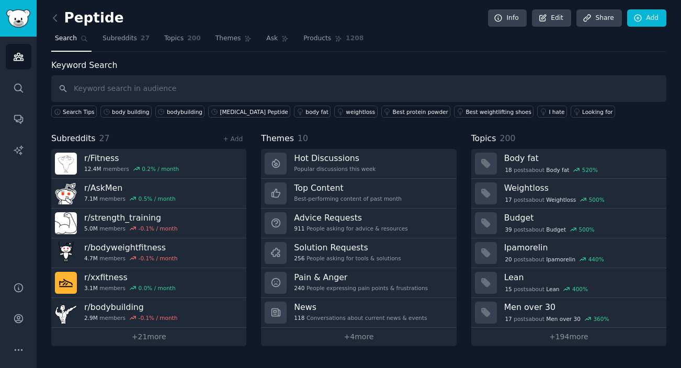
click at [603, 27] on div "Peptide Info Edit Share Add" at bounding box center [358, 19] width 615 height 21
click at [599, 21] on link "Share" at bounding box center [598, 18] width 45 height 18
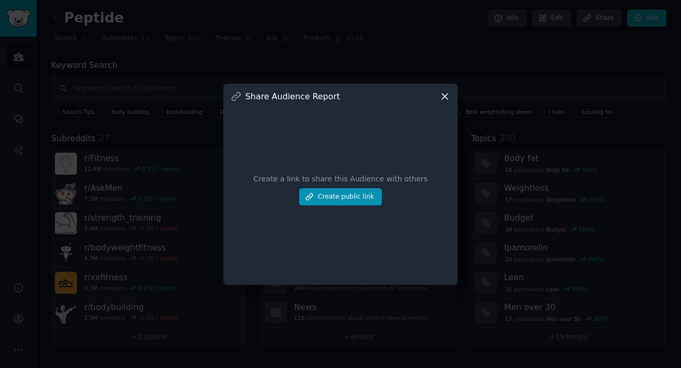
click at [443, 110] on div "Create a link to share this Audience with others Create public link" at bounding box center [341, 190] width 220 height 176
click at [441, 105] on div "Create a link to share this Audience with others Create public link" at bounding box center [341, 190] width 220 height 176
click at [445, 95] on icon at bounding box center [445, 97] width 6 height 6
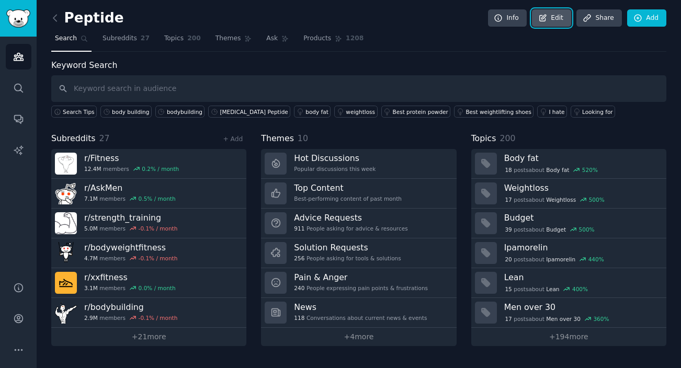
click at [536, 16] on link "Edit" at bounding box center [551, 18] width 39 height 18
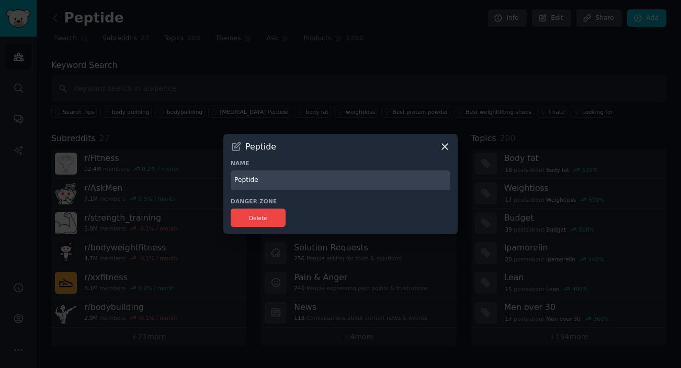
click at [439, 153] on div "Peptide Name Peptide Danger Zone Delete" at bounding box center [340, 184] width 234 height 101
click at [441, 150] on icon at bounding box center [444, 146] width 11 height 11
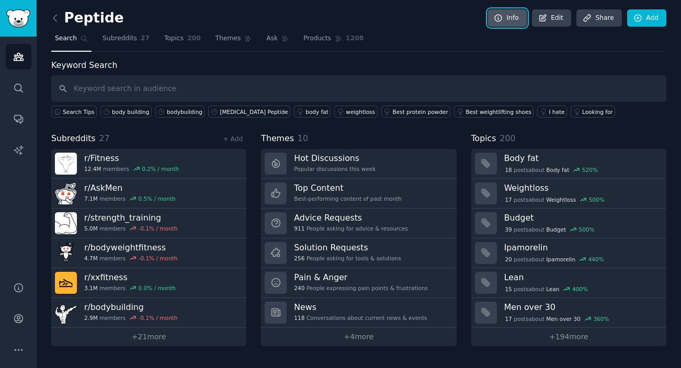
click at [499, 22] on link "Info" at bounding box center [507, 18] width 39 height 18
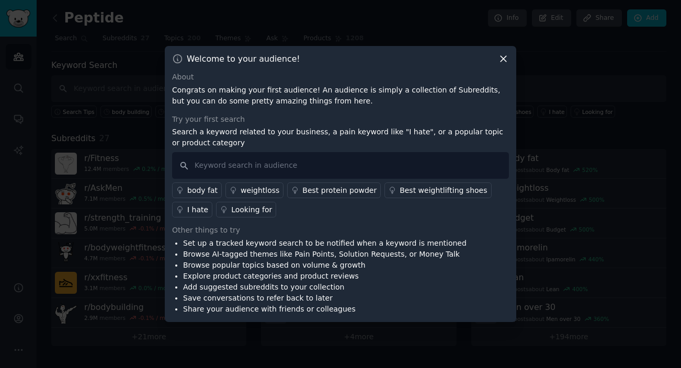
click at [495, 73] on div "About" at bounding box center [340, 77] width 337 height 11
click at [385, 155] on input "text" at bounding box center [340, 165] width 337 height 27
type input "building muscle mass"
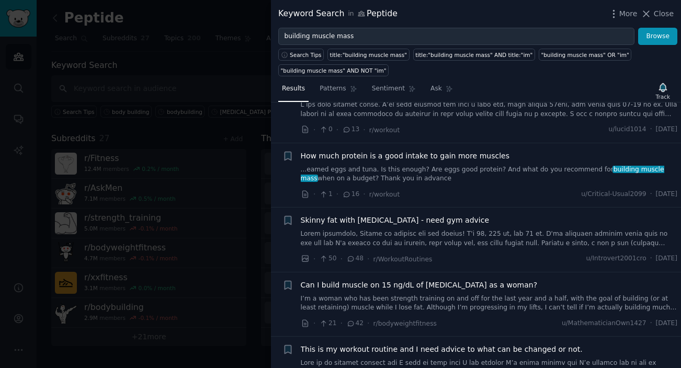
scroll to position [667, 0]
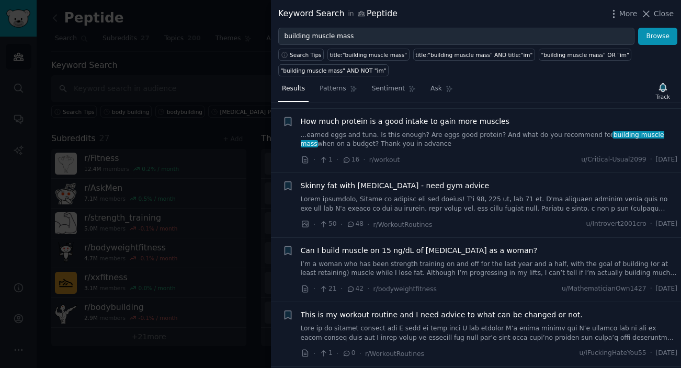
click at [172, 128] on div at bounding box center [340, 184] width 681 height 368
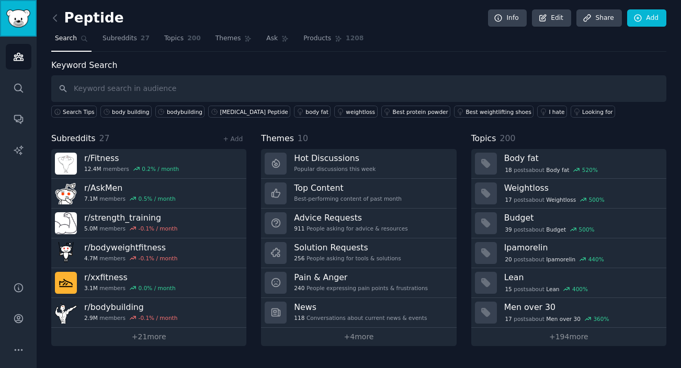
click at [16, 14] on img "Sidebar" at bounding box center [18, 18] width 24 height 18
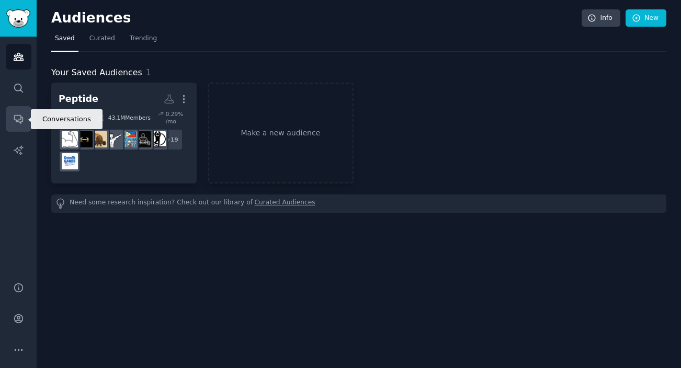
click at [26, 122] on link "Conversations" at bounding box center [19, 119] width 26 height 26
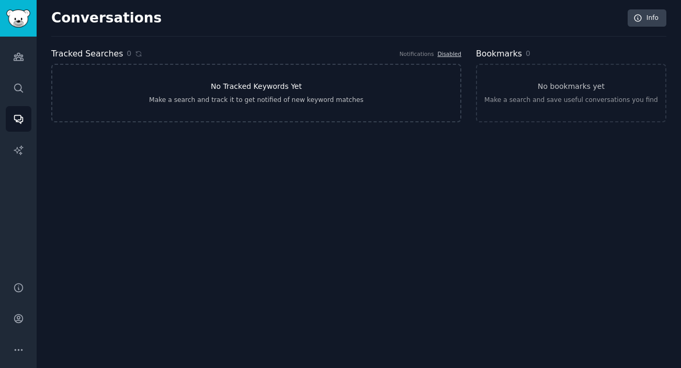
click at [229, 84] on h3 "No Tracked Keywords Yet" at bounding box center [256, 86] width 91 height 11
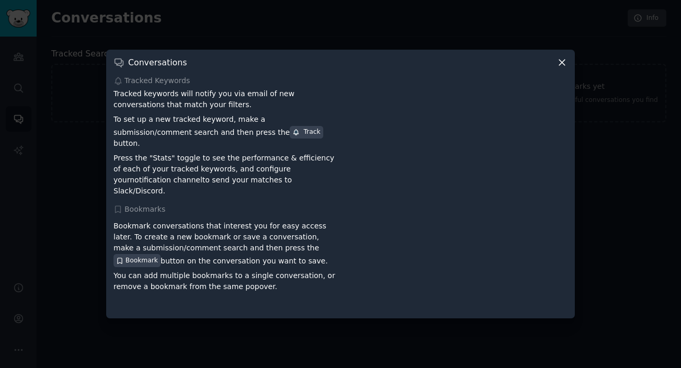
click at [75, 232] on div at bounding box center [340, 184] width 681 height 368
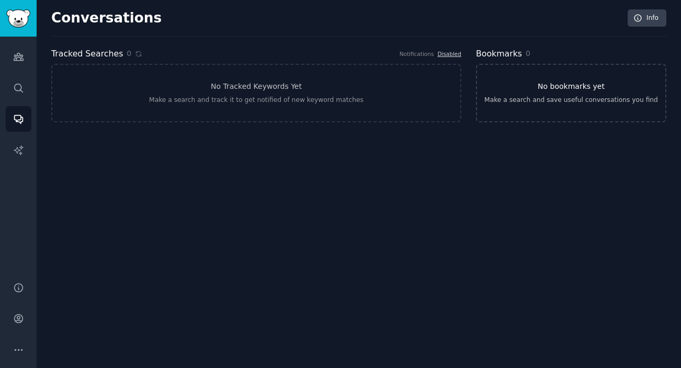
click at [541, 98] on div "Make a search and save useful conversations you find" at bounding box center [571, 100] width 174 height 9
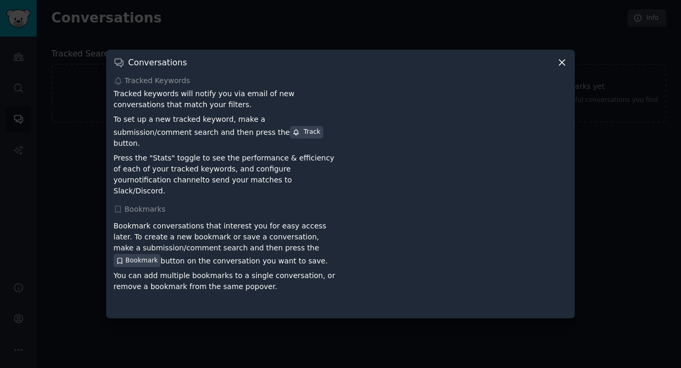
click at [570, 71] on div "Conversations Tracked Keywords Tracked keywords will notify you via email of ne…" at bounding box center [340, 184] width 468 height 268
click at [561, 66] on icon at bounding box center [562, 63] width 6 height 6
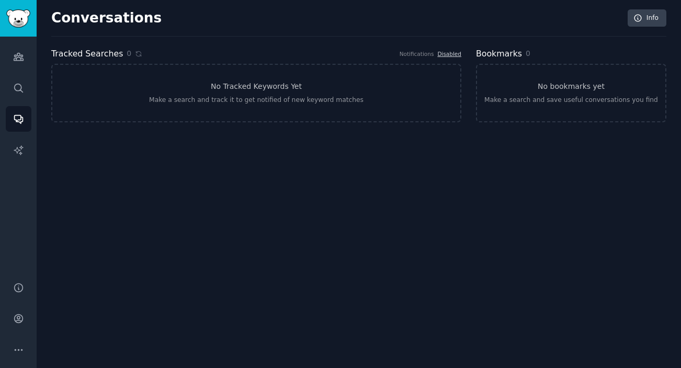
click at [5, 149] on div "Audiences Search Conversations AI Reports" at bounding box center [18, 153] width 37 height 233
click at [26, 151] on link "AI Reports" at bounding box center [19, 151] width 26 height 26
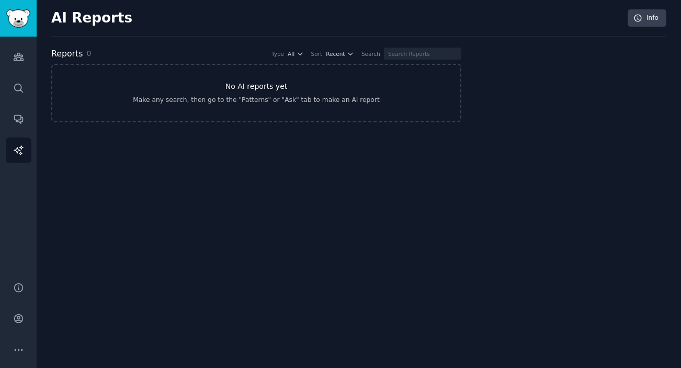
click at [208, 108] on link "No AI reports yet Make any search, then go to the "Patterns" or "Ask" tab to ma…" at bounding box center [256, 93] width 410 height 59
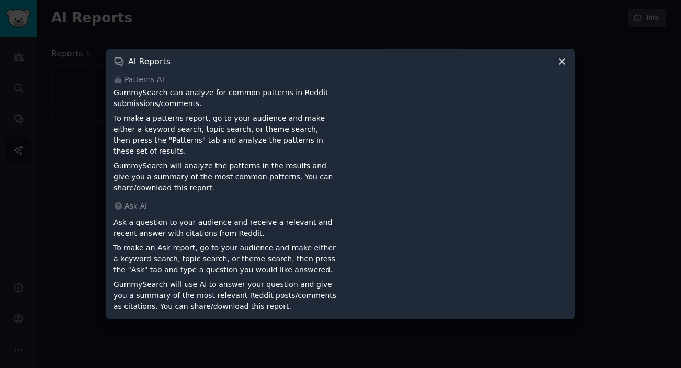
click at [158, 217] on p "Ask a question to your audience and receive a relevant and recent answer with c…" at bounding box center [224, 228] width 223 height 22
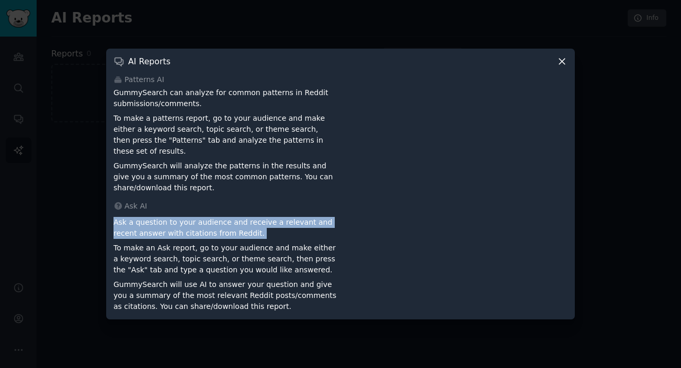
click at [158, 217] on p "Ask a question to your audience and receive a relevant and recent answer with c…" at bounding box center [224, 228] width 223 height 22
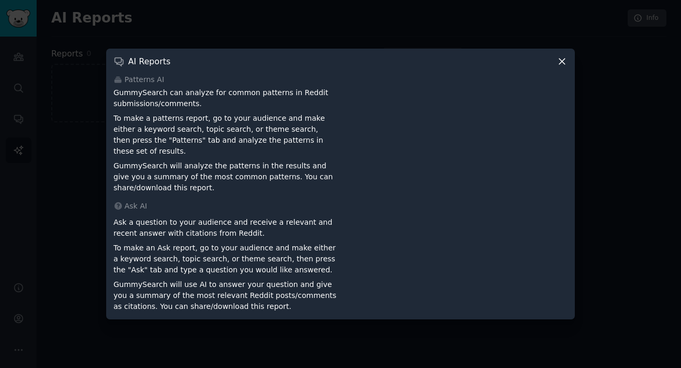
click at [204, 265] on p "To make an Ask report, go to your audience and make either a keyword search, to…" at bounding box center [224, 259] width 223 height 33
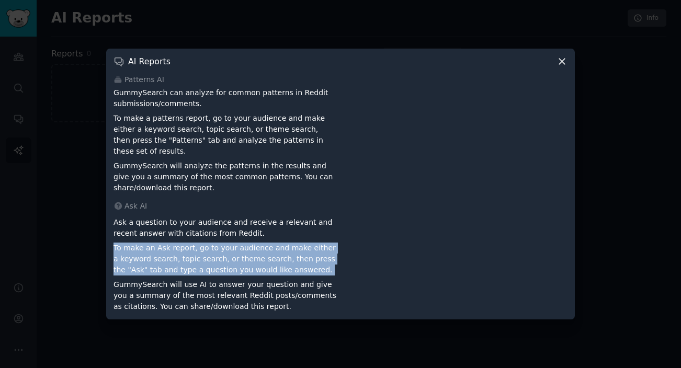
click at [204, 265] on p "To make an Ask report, go to your audience and make either a keyword search, to…" at bounding box center [224, 259] width 223 height 33
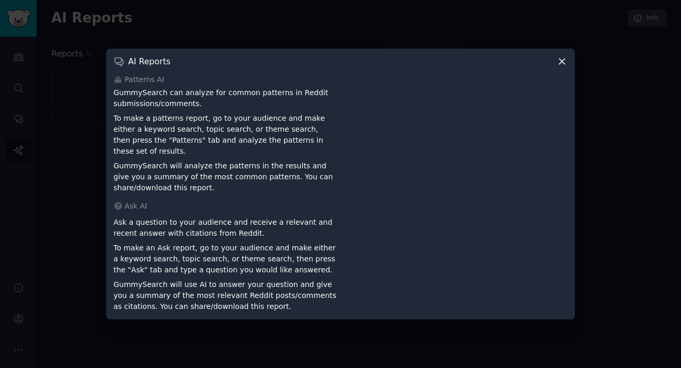
click at [208, 341] on div at bounding box center [340, 184] width 681 height 368
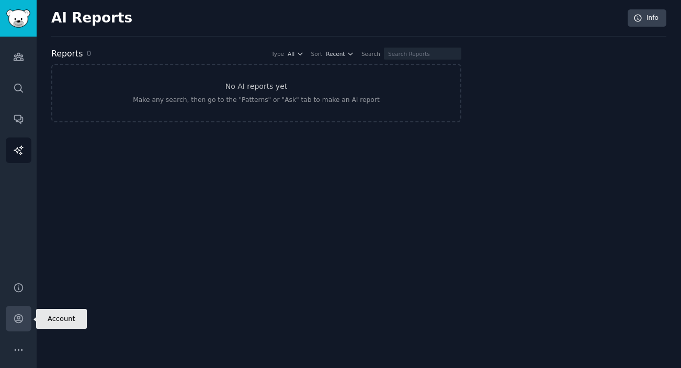
click at [26, 319] on link "Account" at bounding box center [19, 319] width 26 height 26
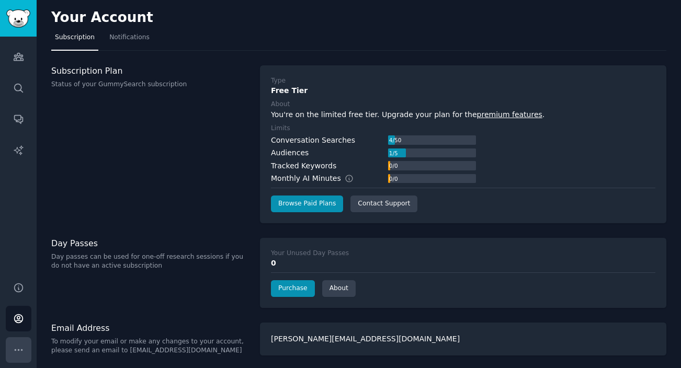
click at [20, 355] on button "More" at bounding box center [19, 350] width 26 height 26
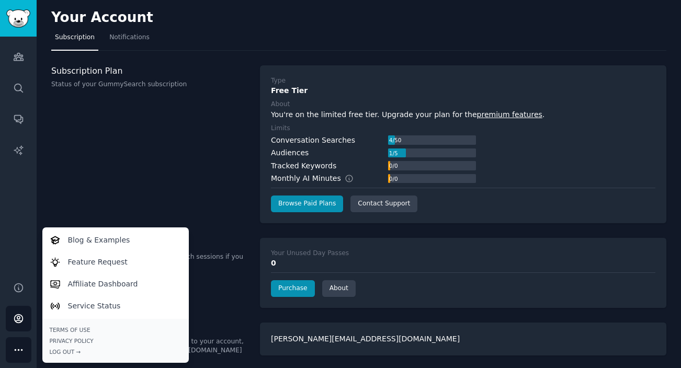
click at [250, 329] on div "Email Address To modify your email or make any changes to your account, please …" at bounding box center [358, 339] width 615 height 33
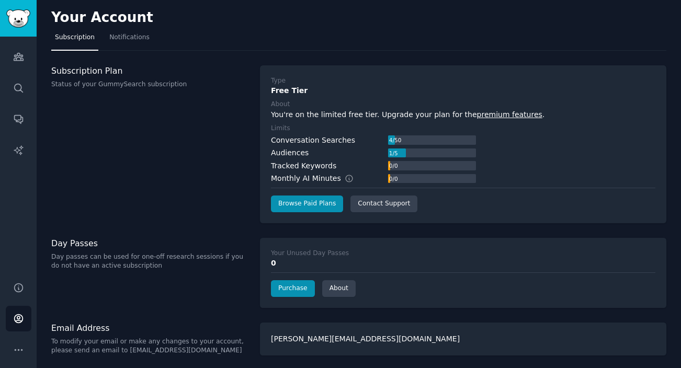
scroll to position [2, 0]
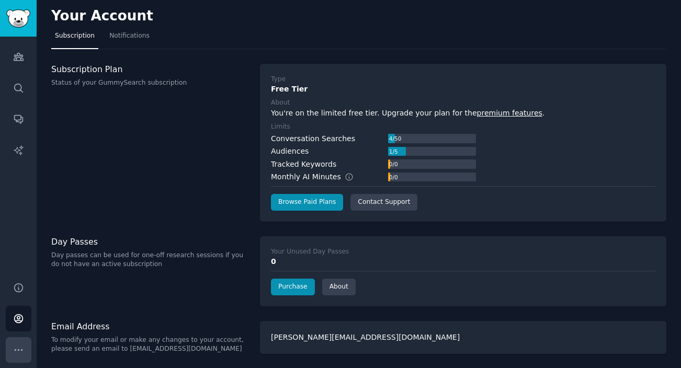
click at [15, 343] on button "More" at bounding box center [19, 350] width 26 height 26
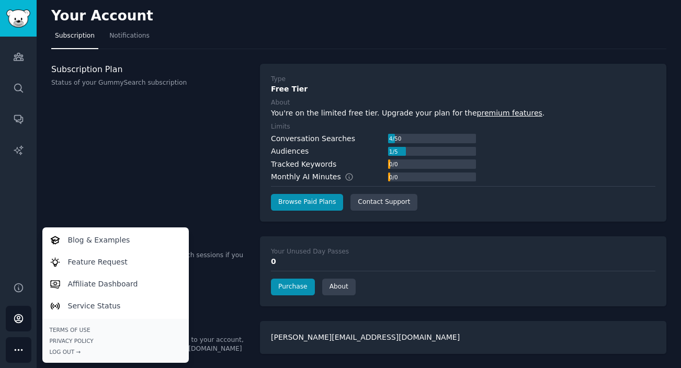
click at [15, 271] on div "Help Account More Blog & Examples Feature Request Affiliate Dashboard Service S…" at bounding box center [18, 318] width 37 height 99
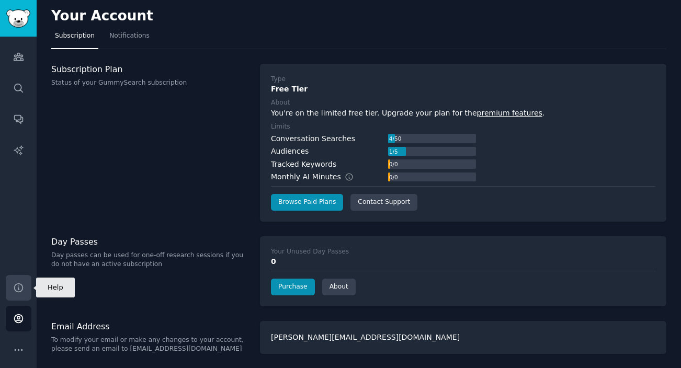
click at [15, 283] on icon "Sidebar" at bounding box center [18, 287] width 11 height 11
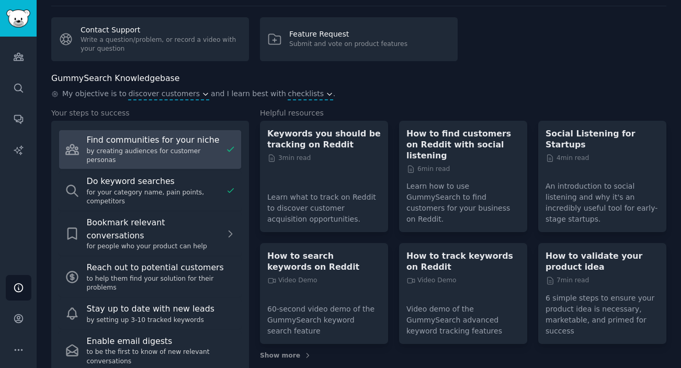
scroll to position [39, 0]
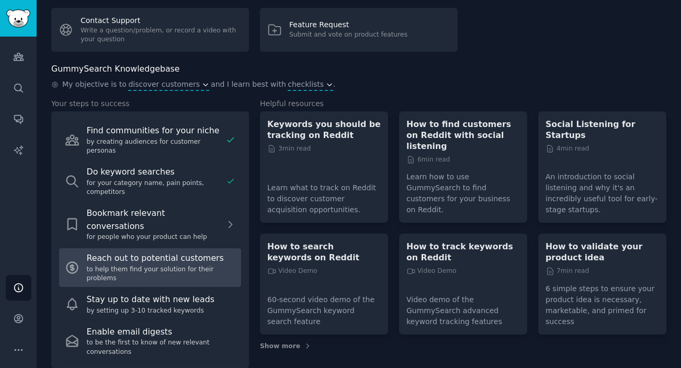
click at [199, 265] on div "to help them find your solution for their problems" at bounding box center [161, 274] width 149 height 18
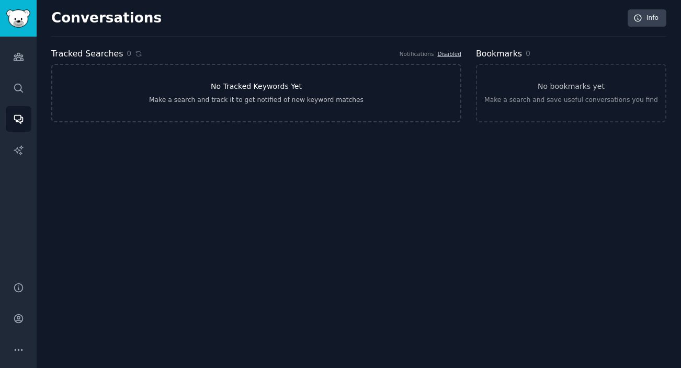
click at [116, 115] on link "No Tracked Keywords Yet Make a search and track it to get notified of new keywo…" at bounding box center [256, 93] width 410 height 59
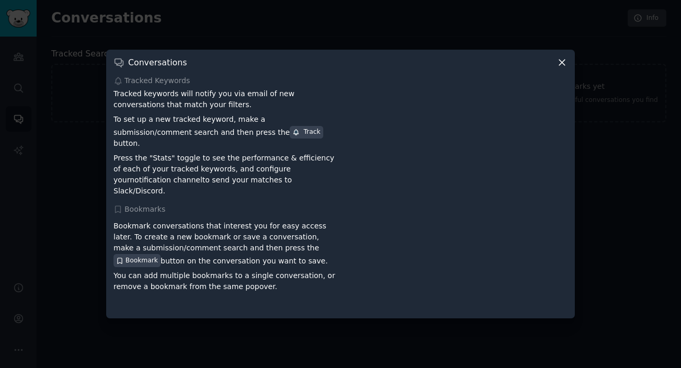
click at [75, 171] on div at bounding box center [340, 184] width 681 height 368
click at [54, 156] on div at bounding box center [340, 184] width 681 height 368
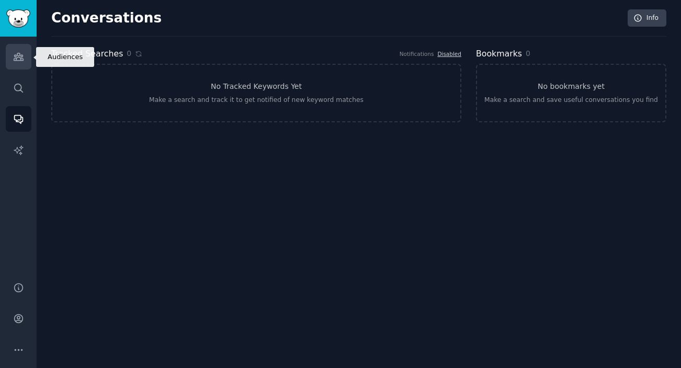
click at [14, 55] on icon "Sidebar" at bounding box center [18, 56] width 9 height 7
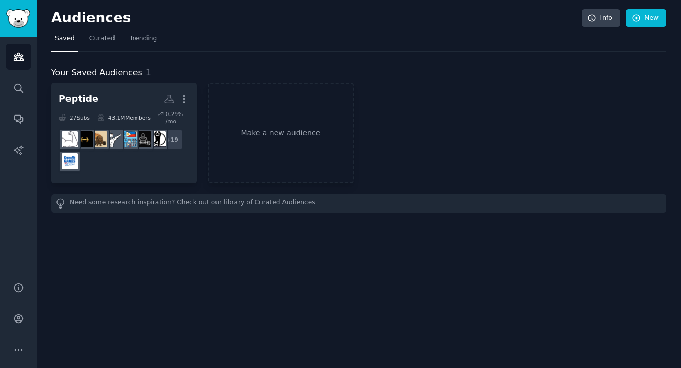
click at [118, 30] on div "Audiences Info New" at bounding box center [358, 19] width 615 height 21
click at [110, 35] on span "Curated" at bounding box center [102, 38] width 26 height 9
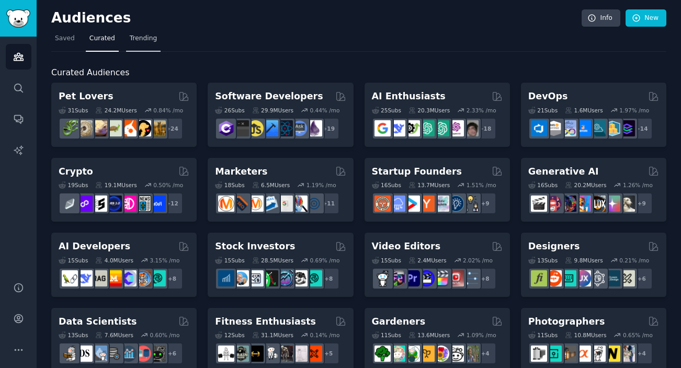
click at [139, 42] on span "Trending" at bounding box center [143, 38] width 27 height 9
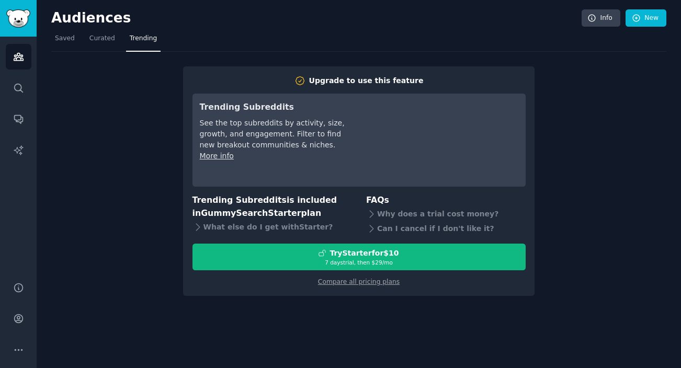
click at [191, 290] on div "Upgrade to use this feature Trending Subreddits See the top subreddits by activ…" at bounding box center [358, 181] width 351 height 230
click at [93, 22] on h2 "Audiences" at bounding box center [316, 18] width 530 height 17
click at [93, 37] on span "Curated" at bounding box center [102, 38] width 26 height 9
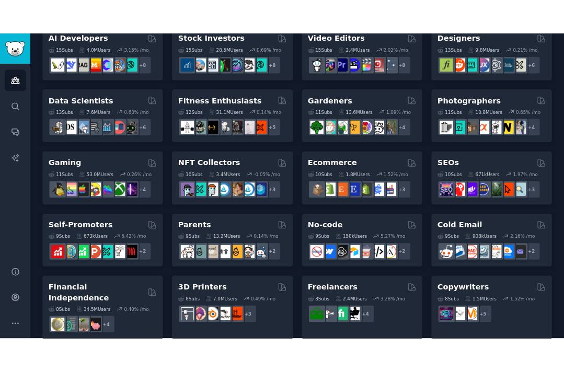
scroll to position [262, 0]
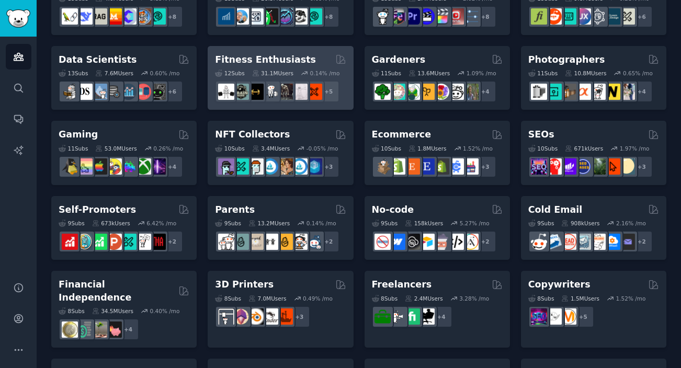
click at [260, 60] on h2 "Fitness Enthusiasts" at bounding box center [265, 59] width 101 height 13
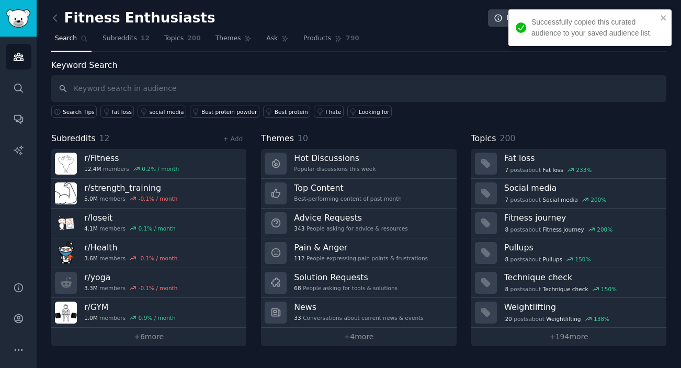
click at [111, 82] on input "text" at bounding box center [358, 88] width 615 height 27
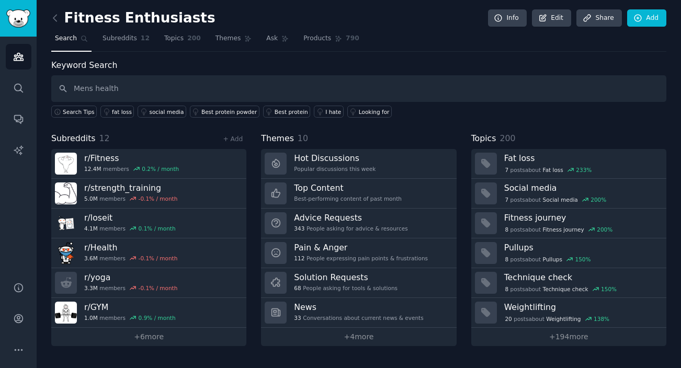
type input "Mens health"
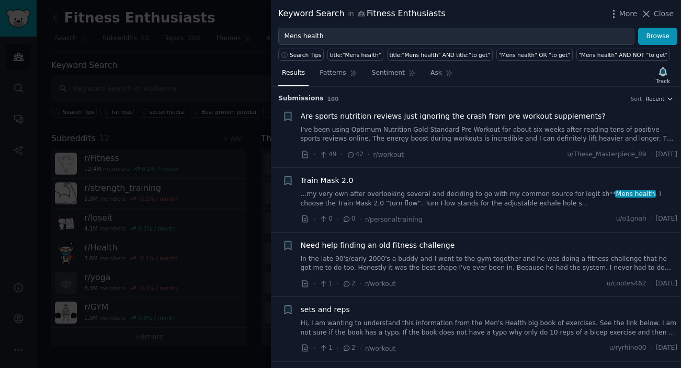
click at [218, 143] on div at bounding box center [340, 184] width 681 height 368
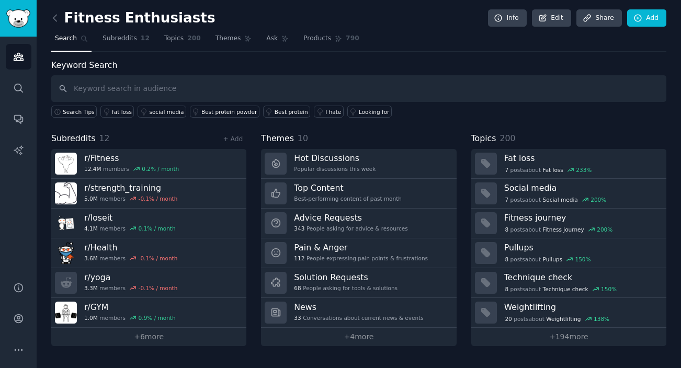
click at [65, 41] on span "Search" at bounding box center [66, 38] width 22 height 9
click at [61, 19] on link at bounding box center [57, 18] width 13 height 17
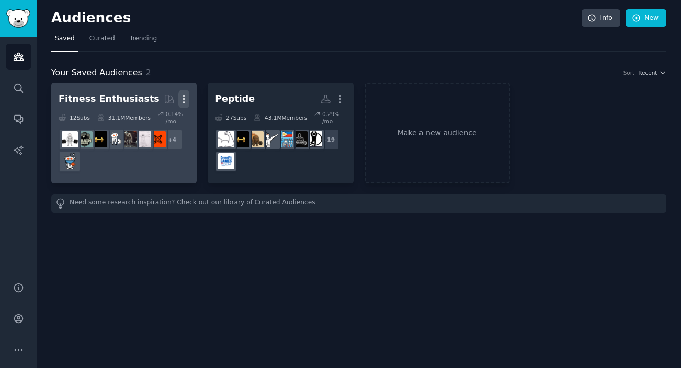
click at [187, 97] on icon "button" at bounding box center [183, 99] width 11 height 11
click at [154, 118] on p "Delete" at bounding box center [155, 121] width 24 height 11
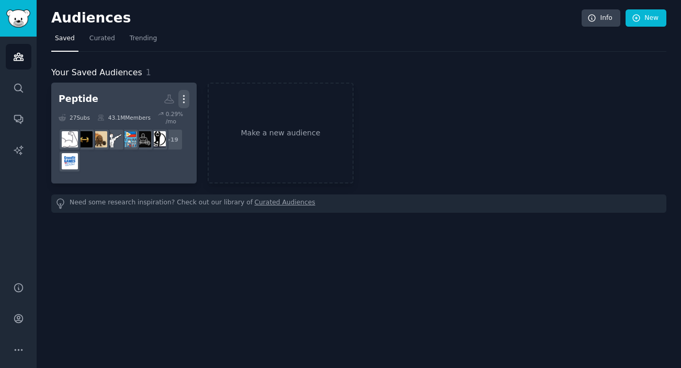
click at [185, 99] on icon "button" at bounding box center [184, 99] width 1 height 7
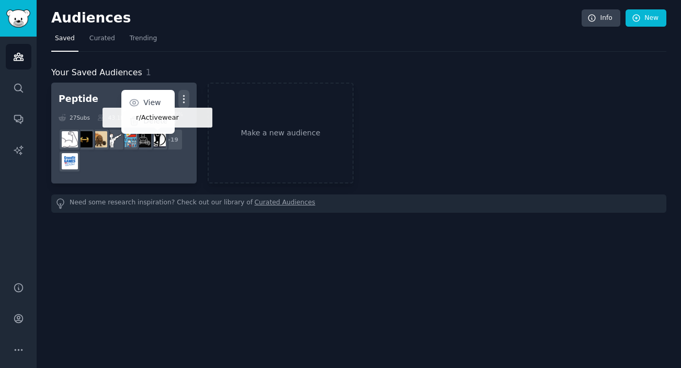
click at [146, 128] on div "Delete" at bounding box center [148, 121] width 50 height 22
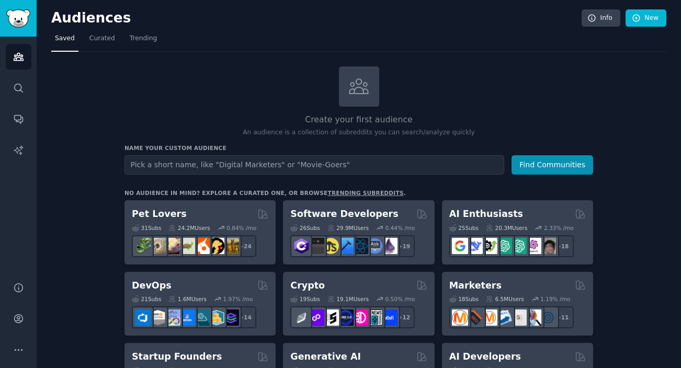
click at [311, 160] on input "text" at bounding box center [314, 164] width 380 height 19
type input "m"
type input "men's health"
click at [511, 155] on button "Find Communities" at bounding box center [552, 164] width 82 height 19
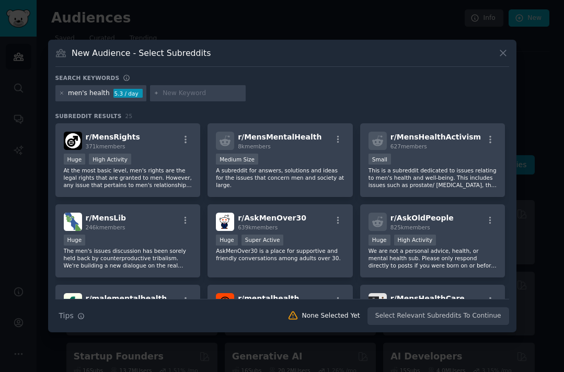
click at [501, 47] on div "New Audience - Select Subreddits Search keywords men's health 5.3 / day Subredd…" at bounding box center [282, 186] width 468 height 293
click at [502, 55] on icon at bounding box center [503, 53] width 11 height 11
